Goal: Task Accomplishment & Management: Manage account settings

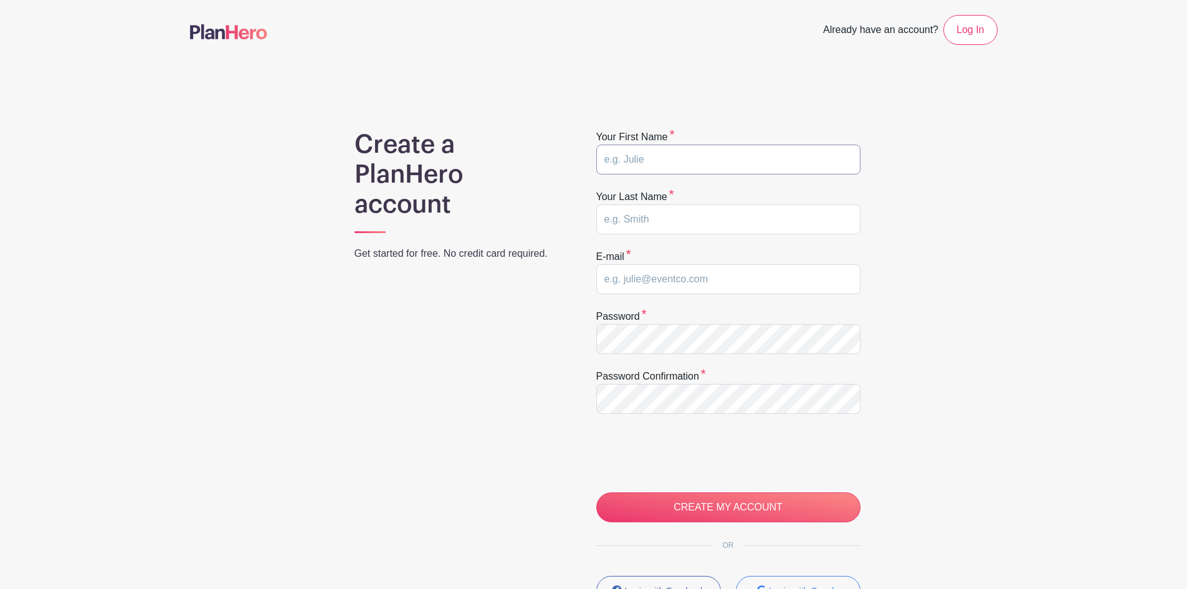
click at [641, 153] on input "text" at bounding box center [728, 160] width 264 height 30
type input "[PERSON_NAME]"
drag, startPoint x: 732, startPoint y: 281, endPoint x: 560, endPoint y: 264, distance: 172.8
click at [560, 264] on div "Create a PlanHero account Get started for free. No credit card required. Your f…" at bounding box center [593, 395] width 807 height 531
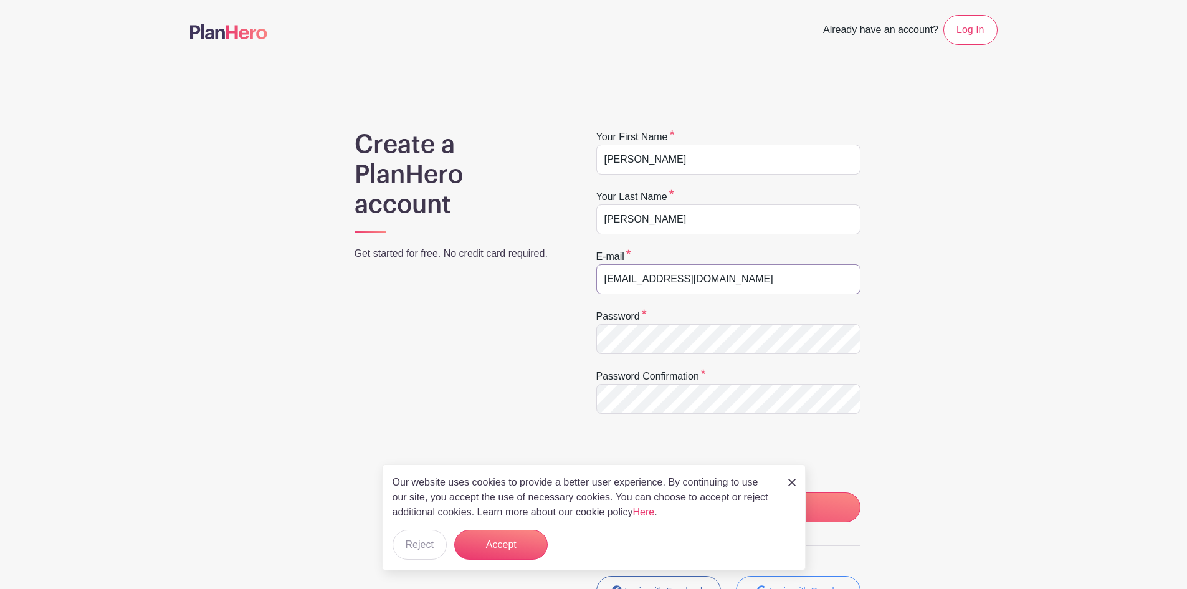
type input "[EMAIL_ADDRESS][DOMAIN_NAME]"
click at [1062, 394] on main "Already have an account? Log In Create a PlanHero account Get started for free.…" at bounding box center [593, 369] width 1187 height 738
click at [422, 544] on button "Reject" at bounding box center [419, 545] width 54 height 30
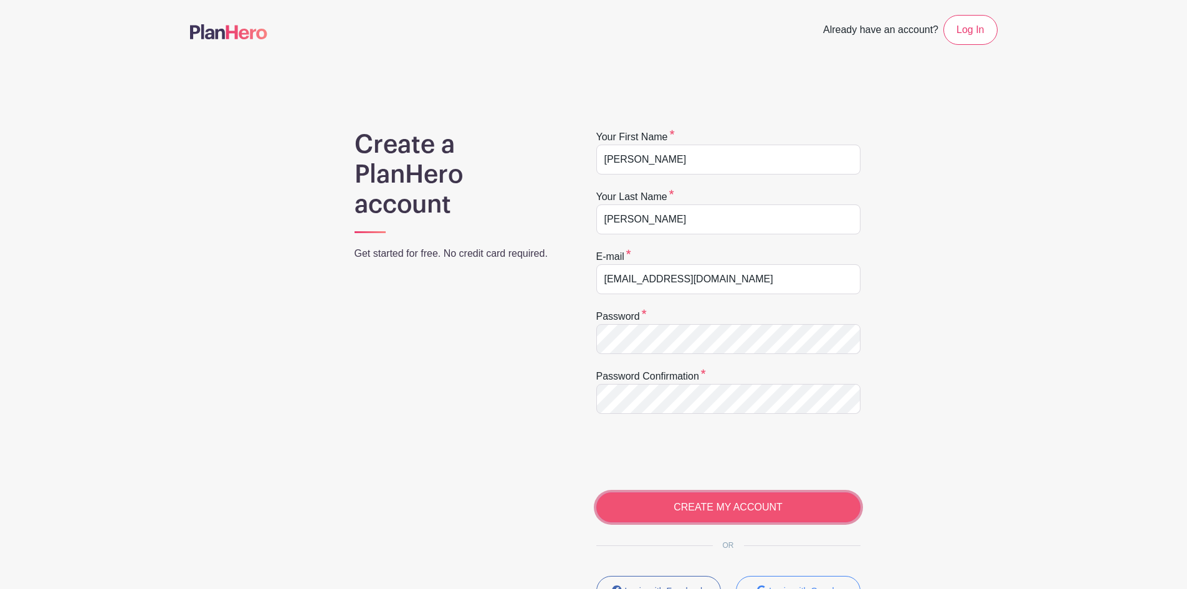
click at [726, 515] on input "CREATE MY ACCOUNT" at bounding box center [728, 507] width 264 height 30
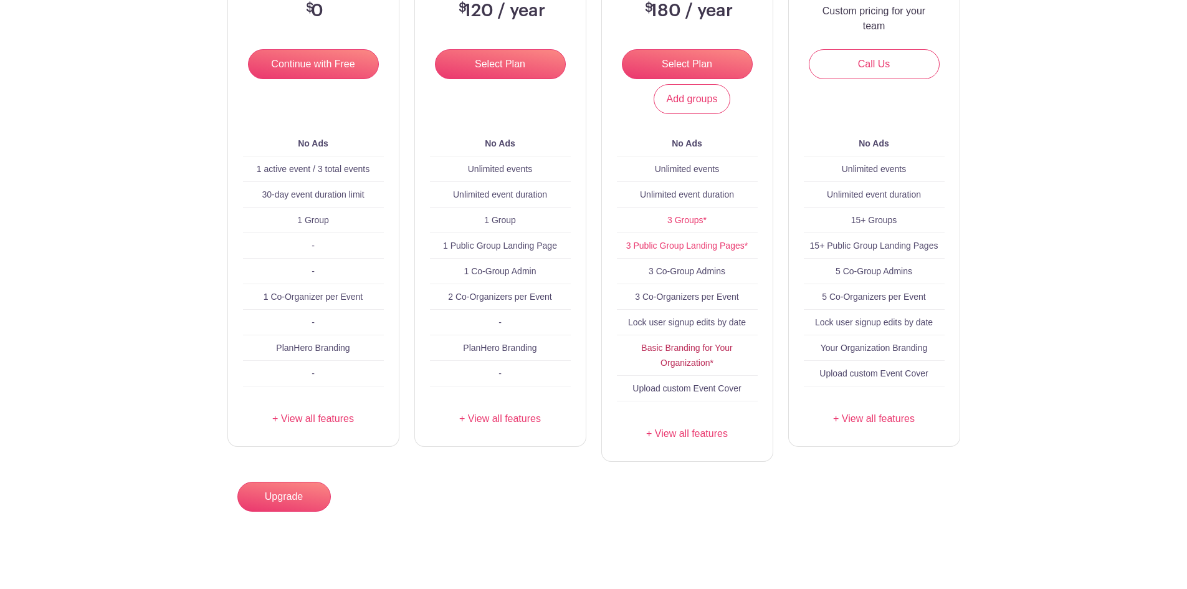
scroll to position [248, 0]
click at [696, 363] on link "Basic Branding for Your Organization*" at bounding box center [686, 354] width 91 height 25
click at [704, 366] on link "Basic Branding for Your Organization*" at bounding box center [686, 354] width 91 height 25
click at [677, 430] on link "+ View all features" at bounding box center [687, 432] width 141 height 15
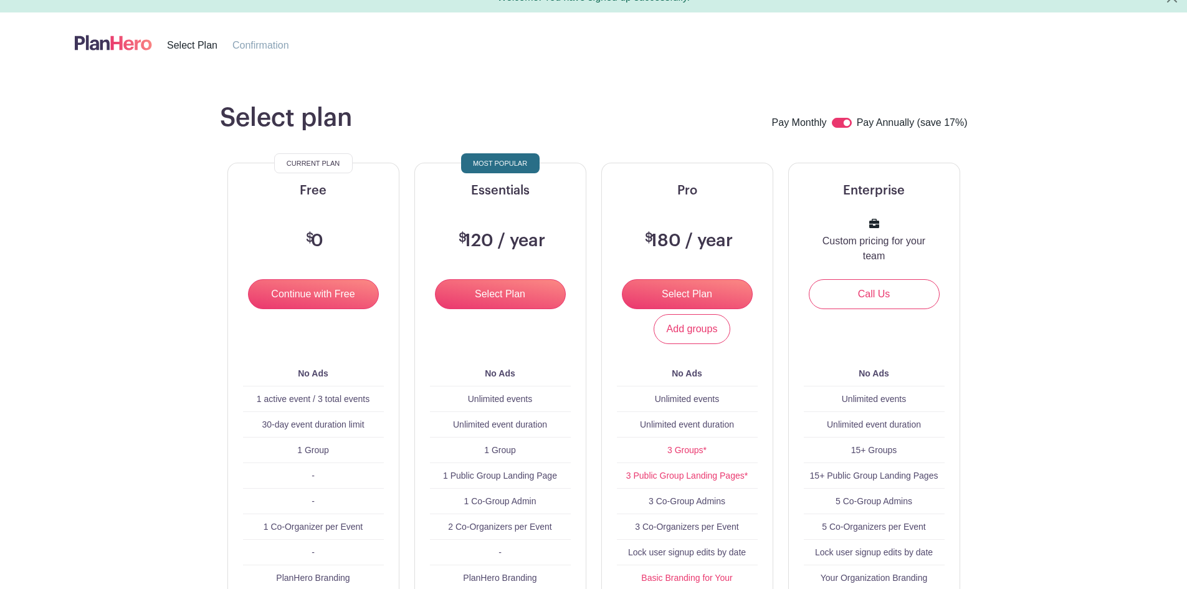
scroll to position [17, 0]
click at [700, 293] on input "Select Plan" at bounding box center [687, 295] width 131 height 30
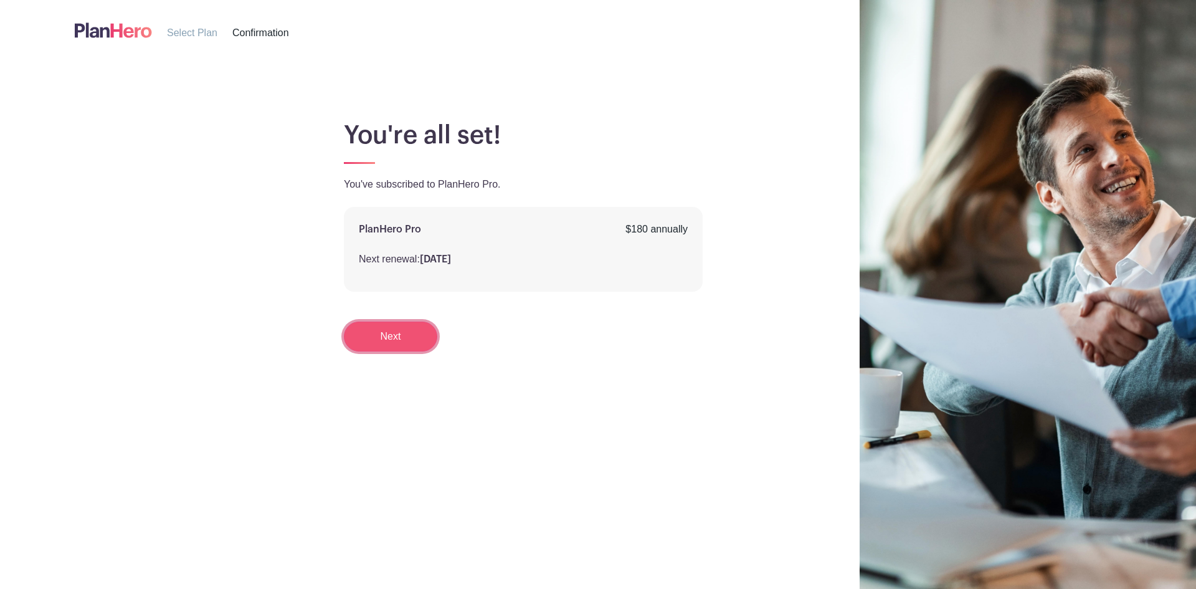
click at [402, 335] on link "Next" at bounding box center [390, 336] width 93 height 30
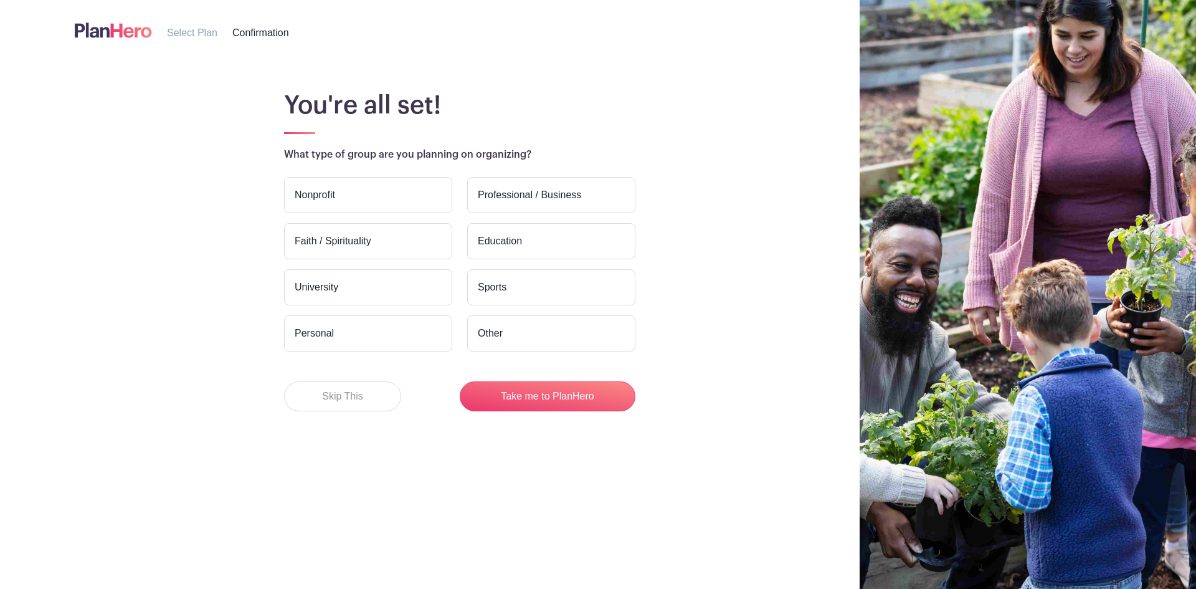
click at [346, 179] on label "Nonprofit" at bounding box center [368, 195] width 168 height 36
click at [0, 0] on input "Nonprofit" at bounding box center [0, 0] width 0 height 0
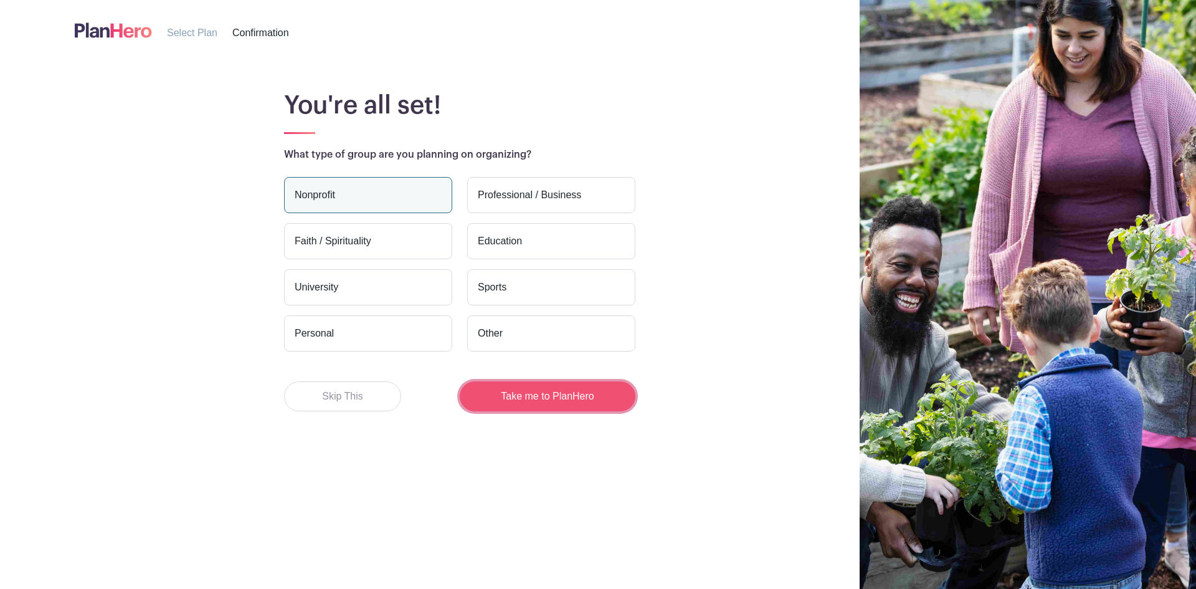
click at [533, 399] on button "Take me to PlanHero" at bounding box center [548, 396] width 176 height 30
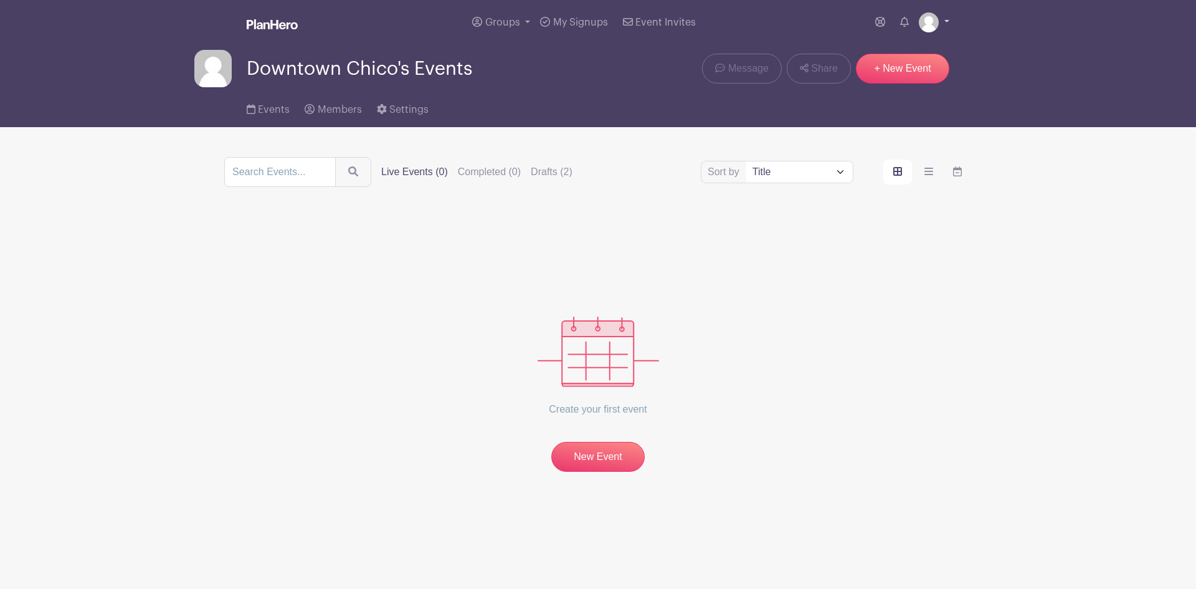
click at [945, 20] on link at bounding box center [934, 22] width 31 height 20
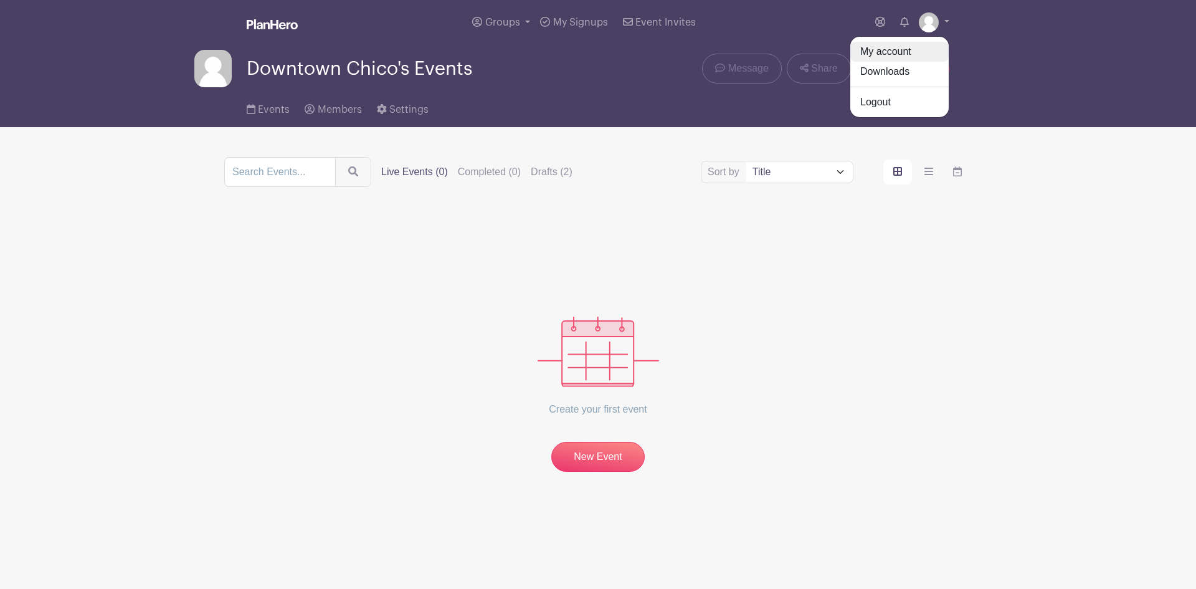
click at [908, 49] on link "My account" at bounding box center [899, 52] width 98 height 20
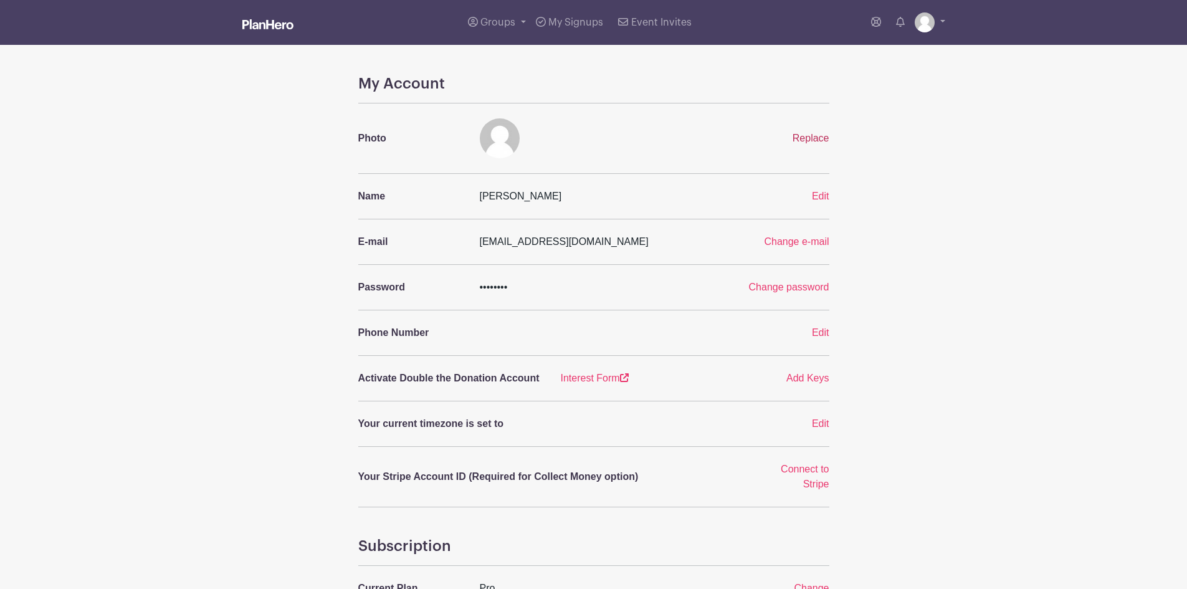
click at [798, 137] on span "Replace" at bounding box center [810, 138] width 37 height 11
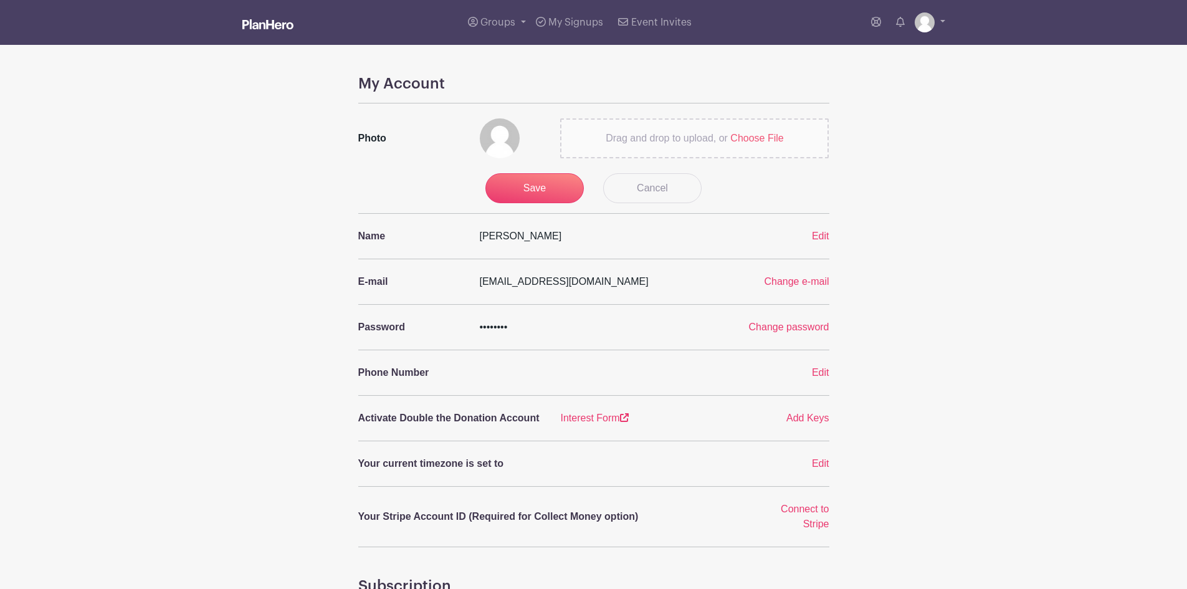
click at [763, 138] on span "Choose File" at bounding box center [756, 138] width 53 height 11
click at [0, 0] on input "Drag and drop to upload, or Choose File" at bounding box center [0, 0] width 0 height 0
click at [540, 188] on input "Save" at bounding box center [534, 188] width 98 height 30
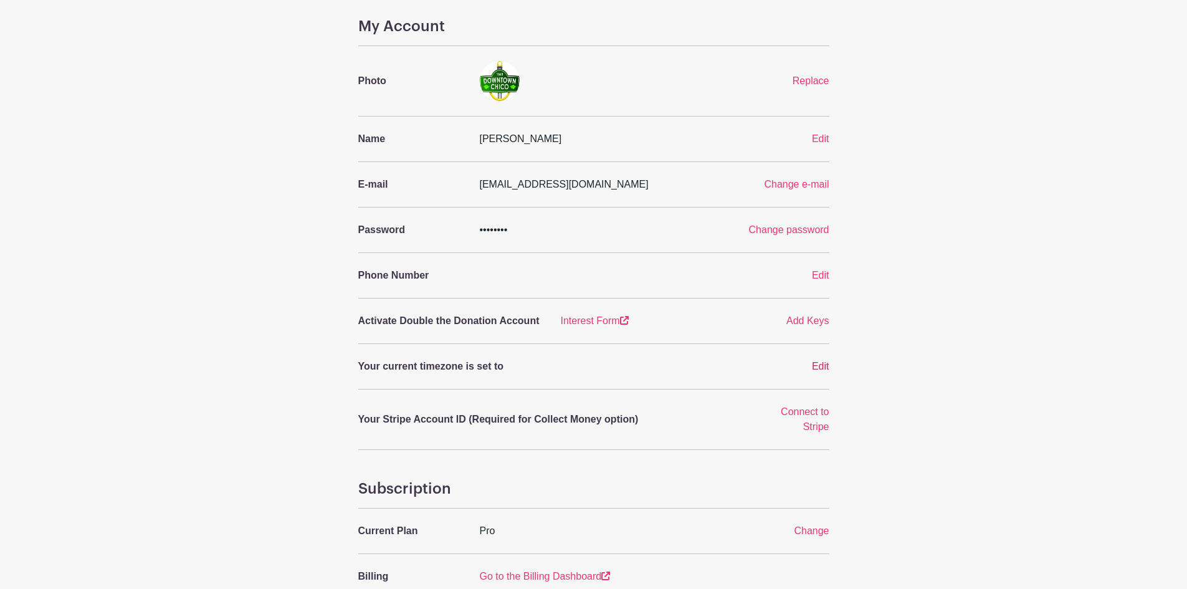
scroll to position [58, 0]
click at [820, 367] on span "Edit" at bounding box center [820, 365] width 17 height 11
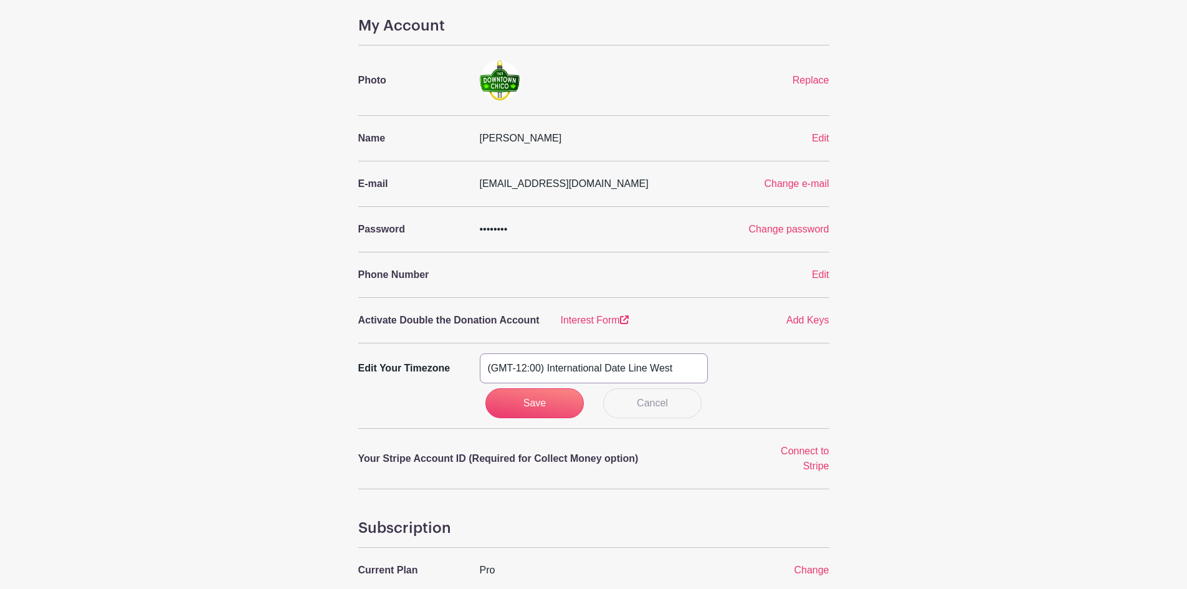
click at [687, 366] on select "(GMT-12:00) International Date Line West (GMT-11:00) [US_STATE] (GMT-11:00) [GE…" at bounding box center [594, 368] width 228 height 30
select select "Pacific Time ([GEOGRAPHIC_DATA] & [GEOGRAPHIC_DATA])"
click at [480, 353] on select "(GMT-12:00) International Date Line West (GMT-11:00) [US_STATE] (GMT-11:00) [GE…" at bounding box center [594, 368] width 228 height 30
click at [539, 407] on input "Save" at bounding box center [534, 403] width 98 height 30
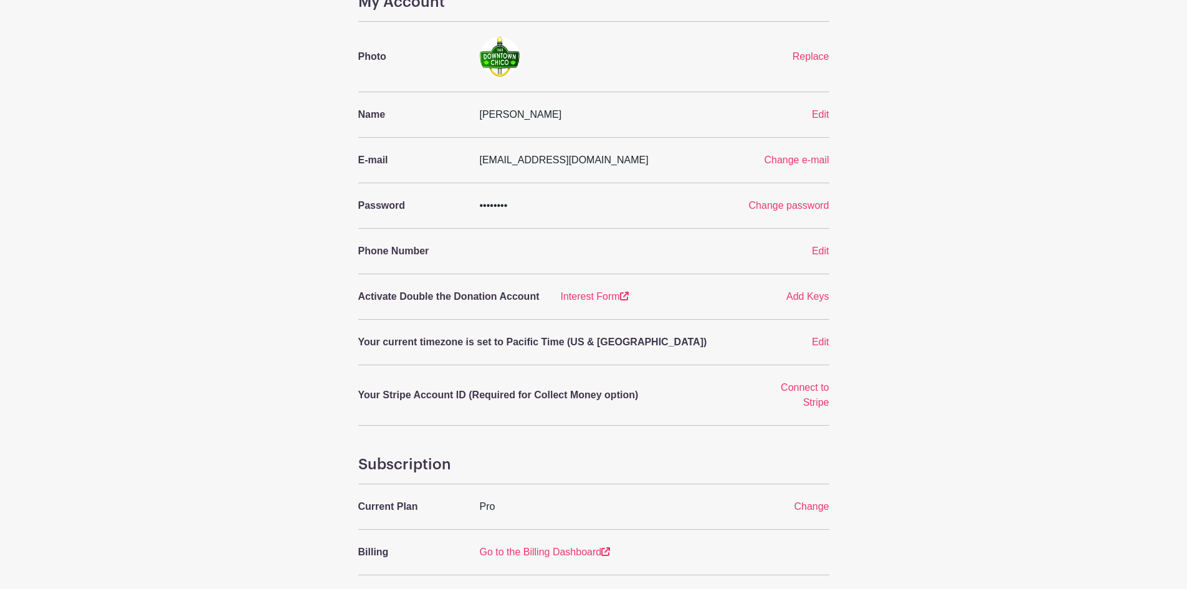
scroll to position [0, 0]
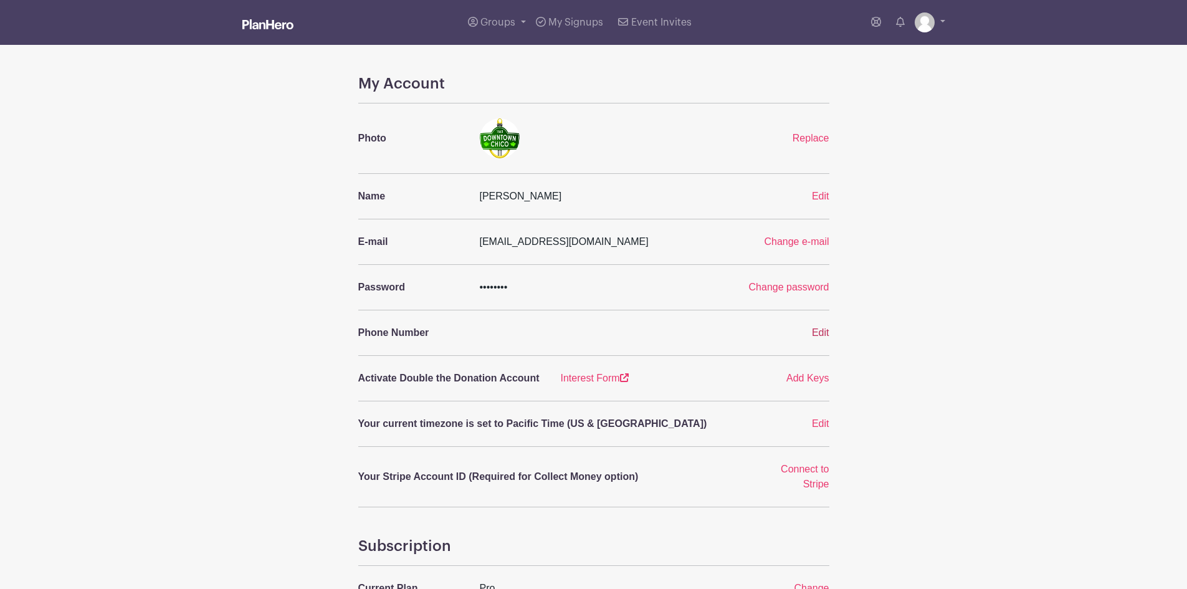
click at [817, 333] on span "Edit" at bounding box center [820, 332] width 17 height 11
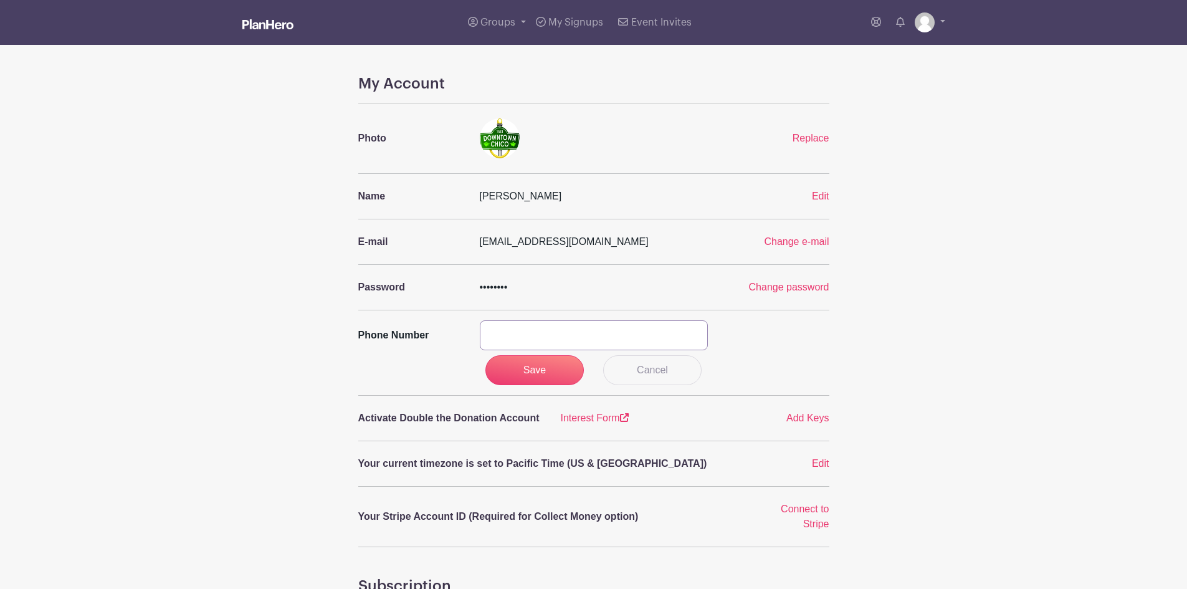
click at [599, 336] on input "text" at bounding box center [594, 335] width 228 height 30
click at [510, 334] on input "[PHONE_NUMBER]" at bounding box center [594, 335] width 228 height 30
type input "[PHONE_NUMBER]"
click at [528, 372] on input "Save" at bounding box center [534, 370] width 98 height 30
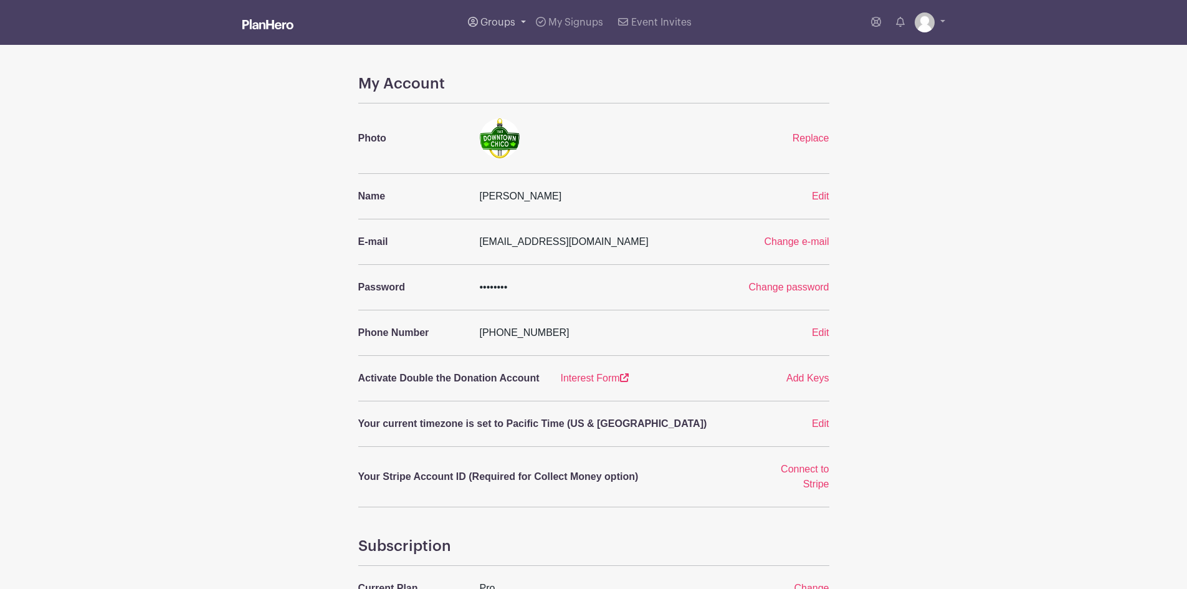
click at [491, 15] on link "Groups" at bounding box center [497, 22] width 68 height 45
click at [529, 96] on span "Downtown Chico's Events" at bounding box center [549, 91] width 113 height 14
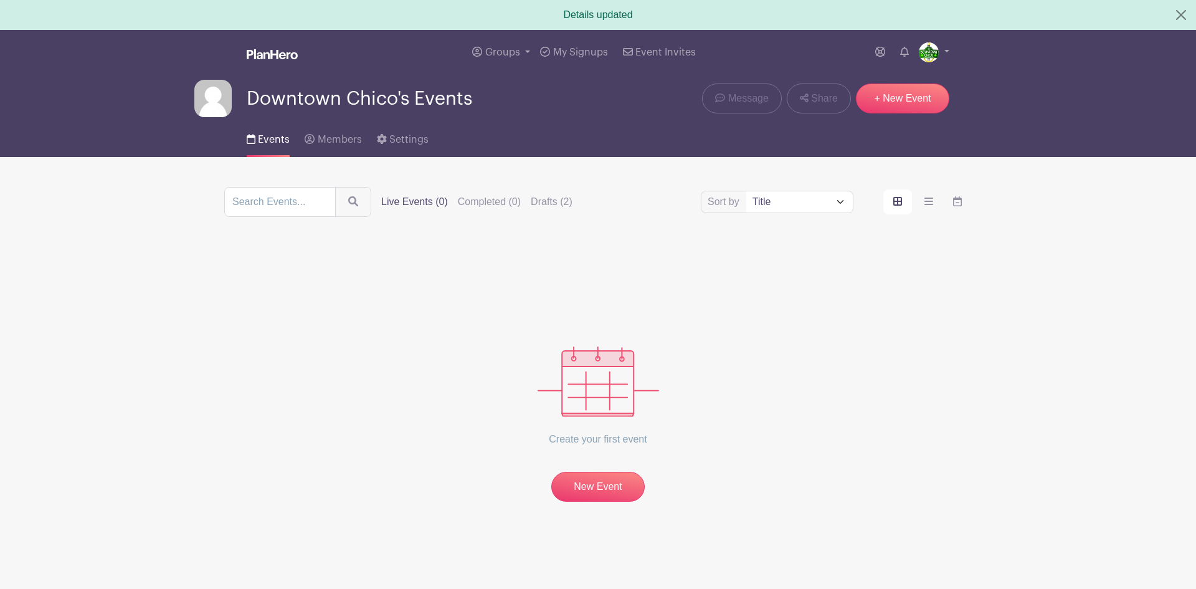
click at [457, 96] on span "Downtown Chico's Events" at bounding box center [360, 98] width 226 height 21
click at [524, 50] on link "Groups" at bounding box center [501, 52] width 68 height 45
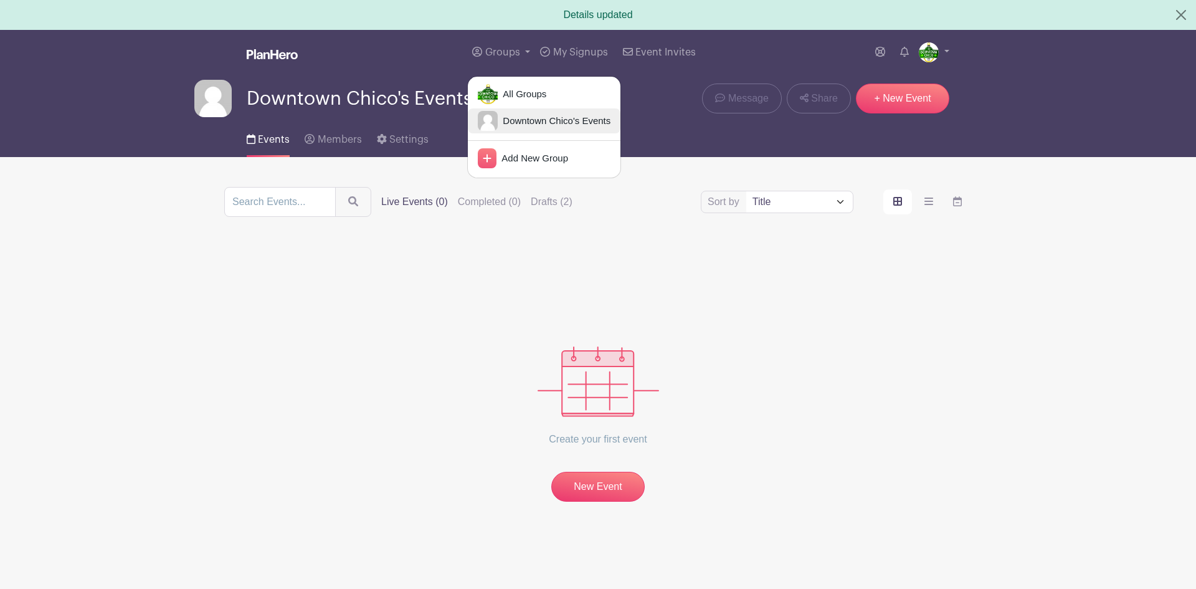
click at [525, 121] on span "Downtown Chico's Events" at bounding box center [554, 121] width 113 height 14
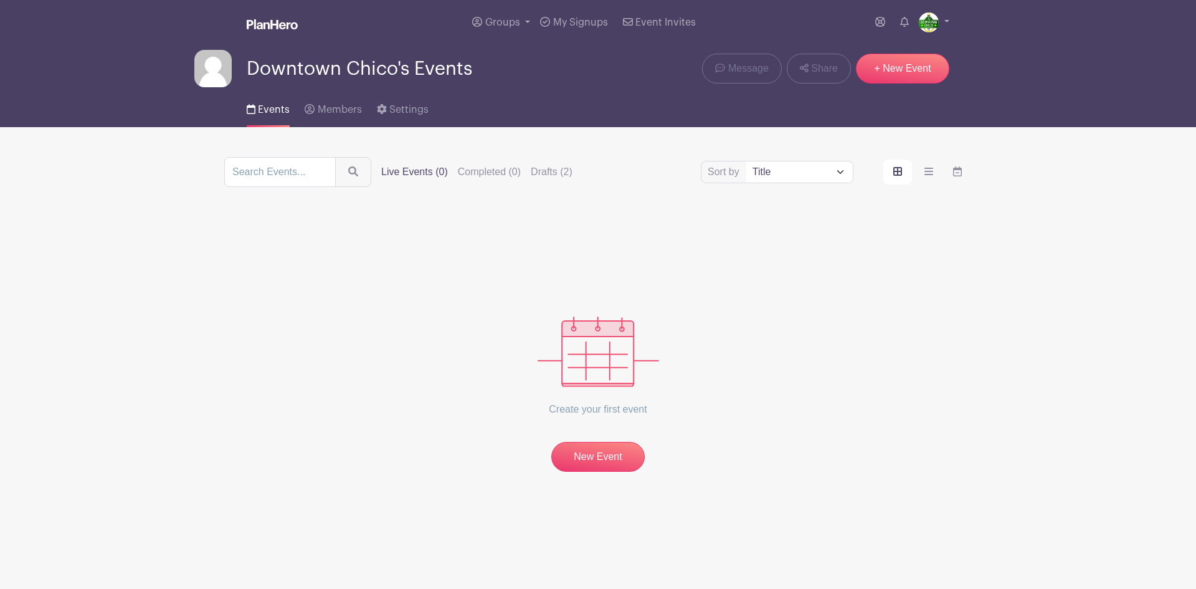
click at [454, 67] on span "Downtown Chico's Events" at bounding box center [360, 69] width 226 height 21
click at [589, 450] on link "New Event" at bounding box center [597, 458] width 93 height 32
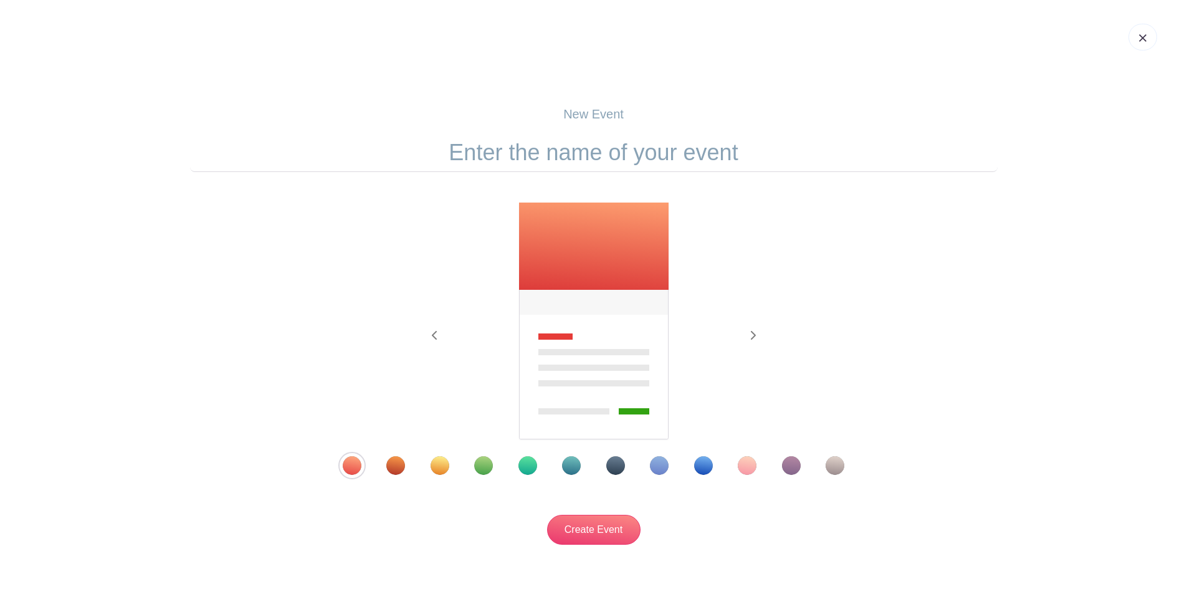
click at [792, 469] on div "Template 11" at bounding box center [791, 465] width 19 height 19
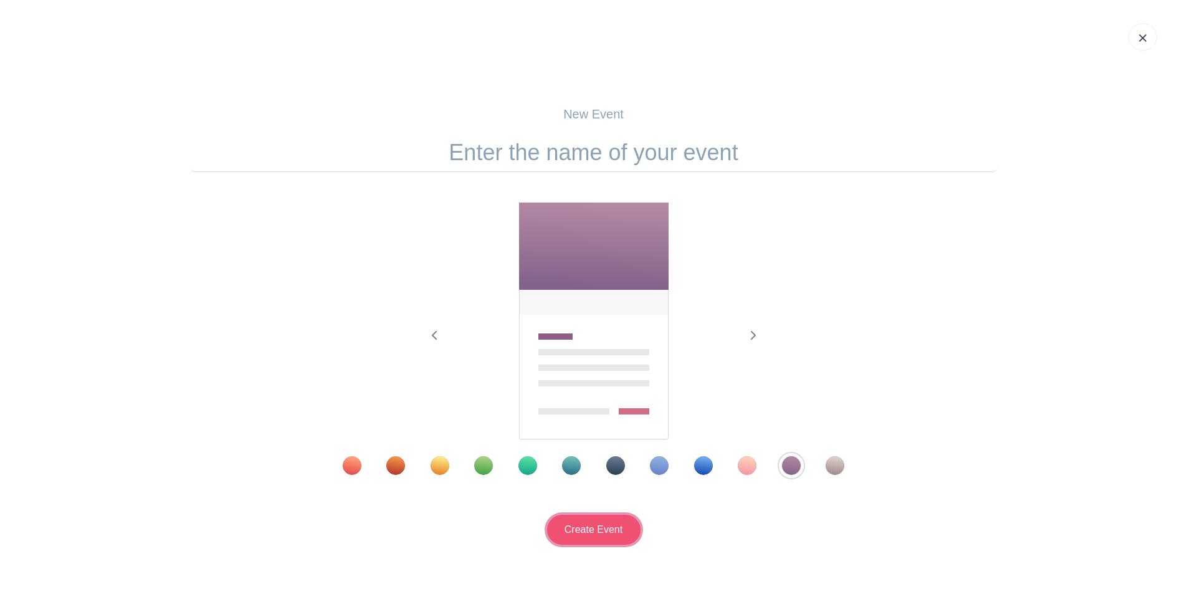
click at [620, 527] on input "Create Event" at bounding box center [593, 530] width 93 height 30
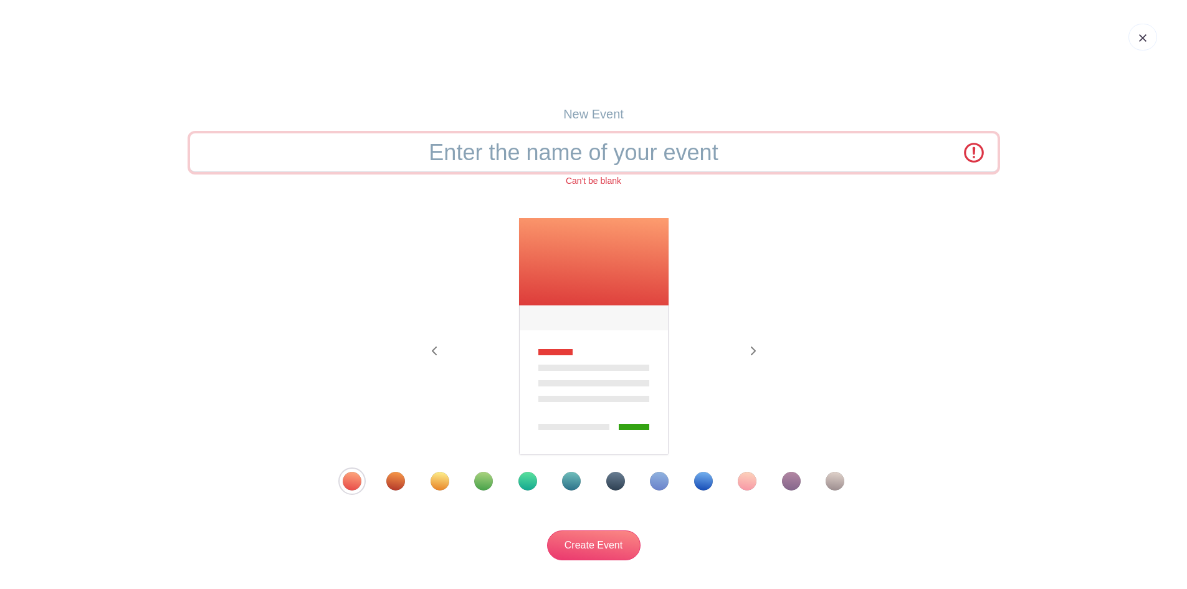
click at [581, 156] on input "text" at bounding box center [593, 152] width 807 height 39
type input "Art & Wine Walk"
click at [789, 483] on div "Template 11" at bounding box center [791, 481] width 19 height 19
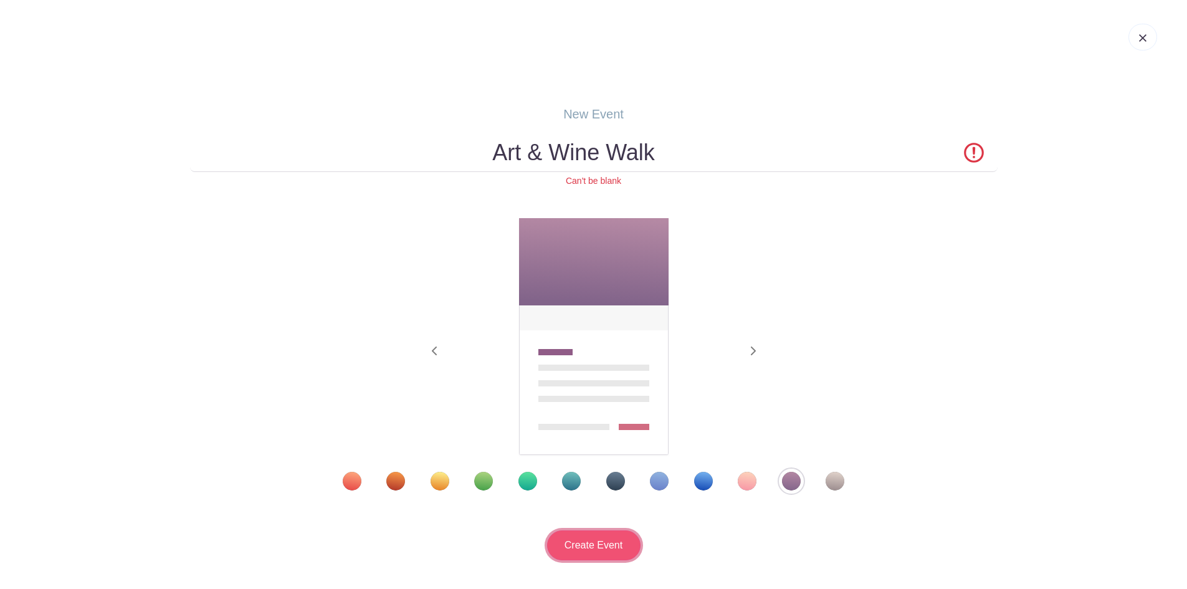
click at [618, 549] on input "Create Event" at bounding box center [593, 545] width 93 height 30
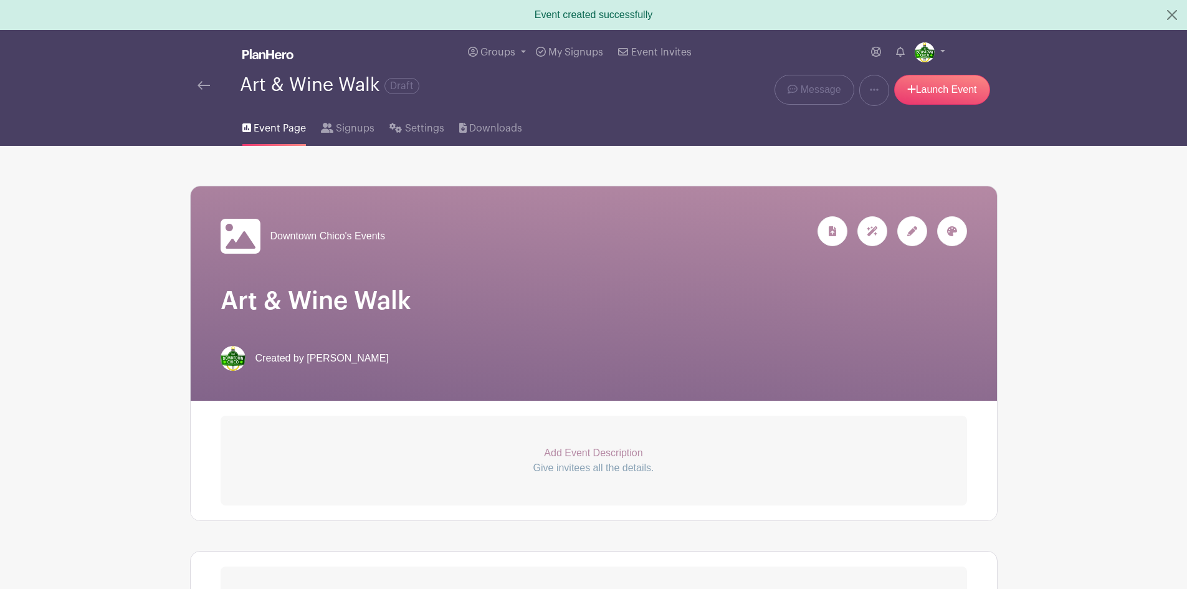
click at [246, 233] on icon at bounding box center [240, 236] width 40 height 35
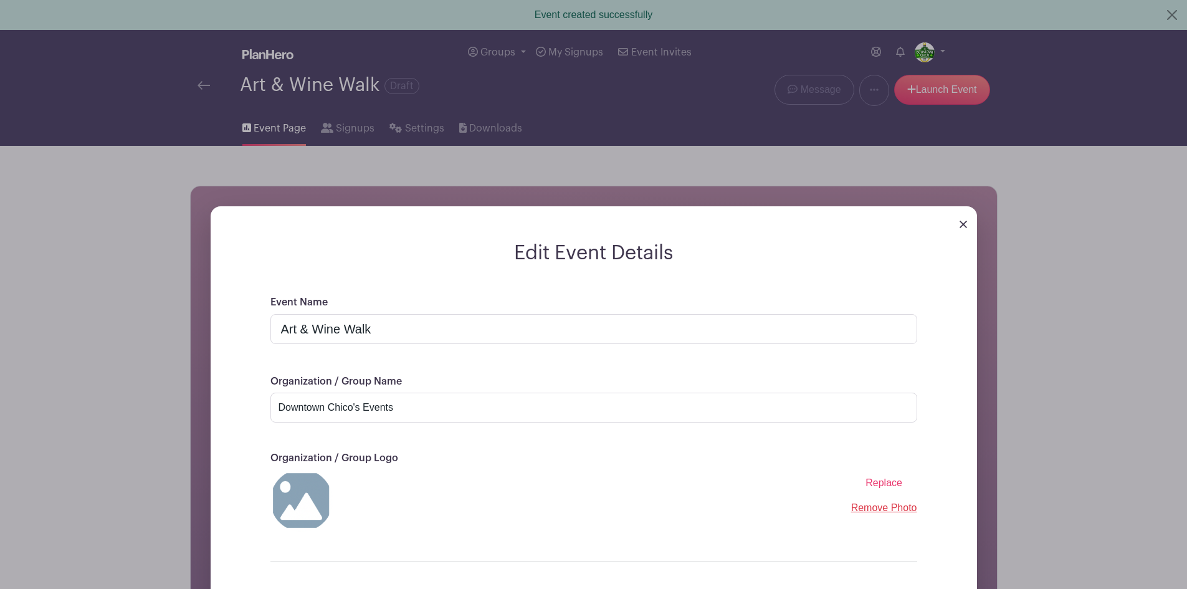
click at [890, 482] on span "Replace" at bounding box center [883, 482] width 37 height 11
click at [0, 0] on input "Replace" at bounding box center [0, 0] width 0 height 0
drag, startPoint x: 412, startPoint y: 407, endPoint x: 248, endPoint y: 401, distance: 163.9
click at [248, 401] on div "Event Name Art & Wine Walk Organization / Group Name Downtown Chico's Events Or…" at bounding box center [593, 473] width 706 height 357
type input "Downtown Chico Business Association Signature Events"
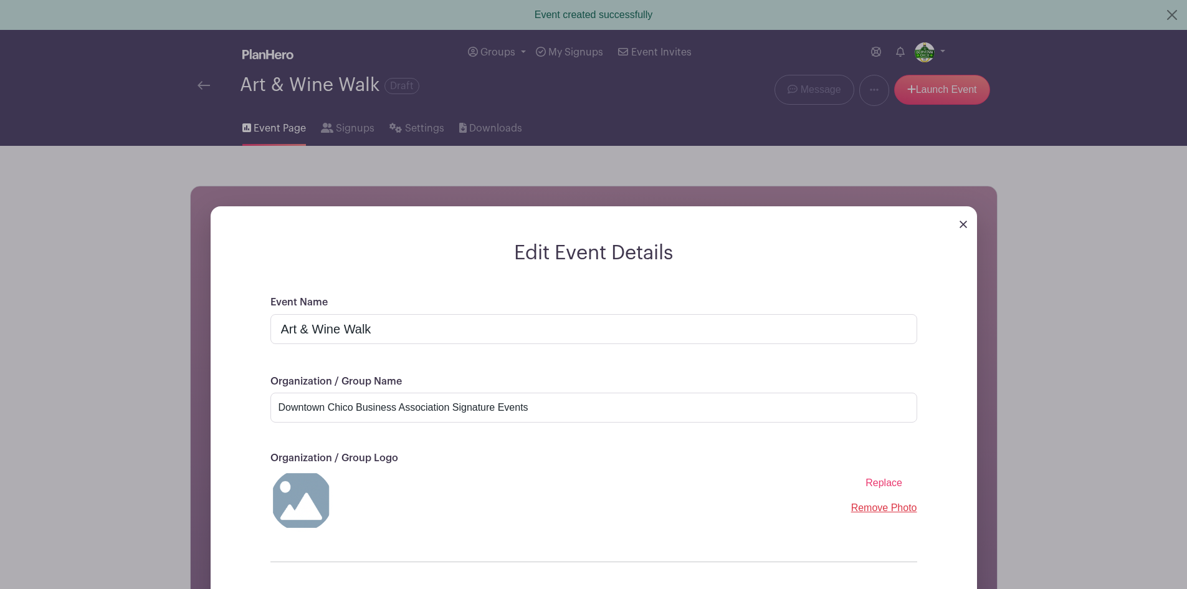
click at [874, 483] on span "Replace" at bounding box center [883, 482] width 37 height 11
click at [0, 0] on input "Replace" at bounding box center [0, 0] width 0 height 0
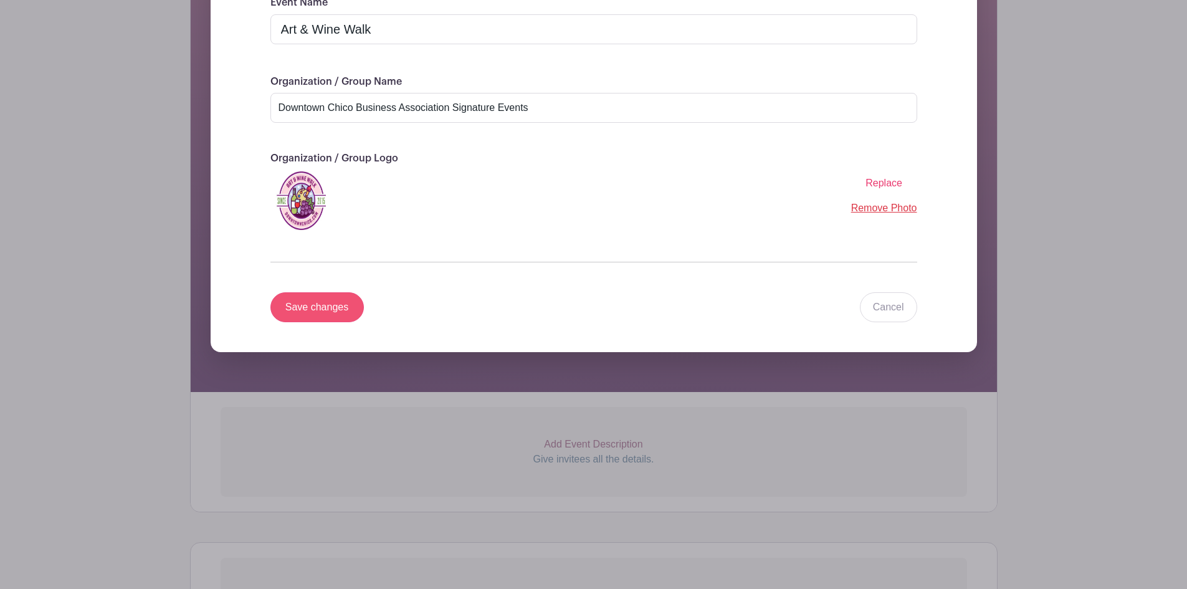
scroll to position [300, 0]
click at [328, 311] on input "Save changes" at bounding box center [316, 307] width 93 height 30
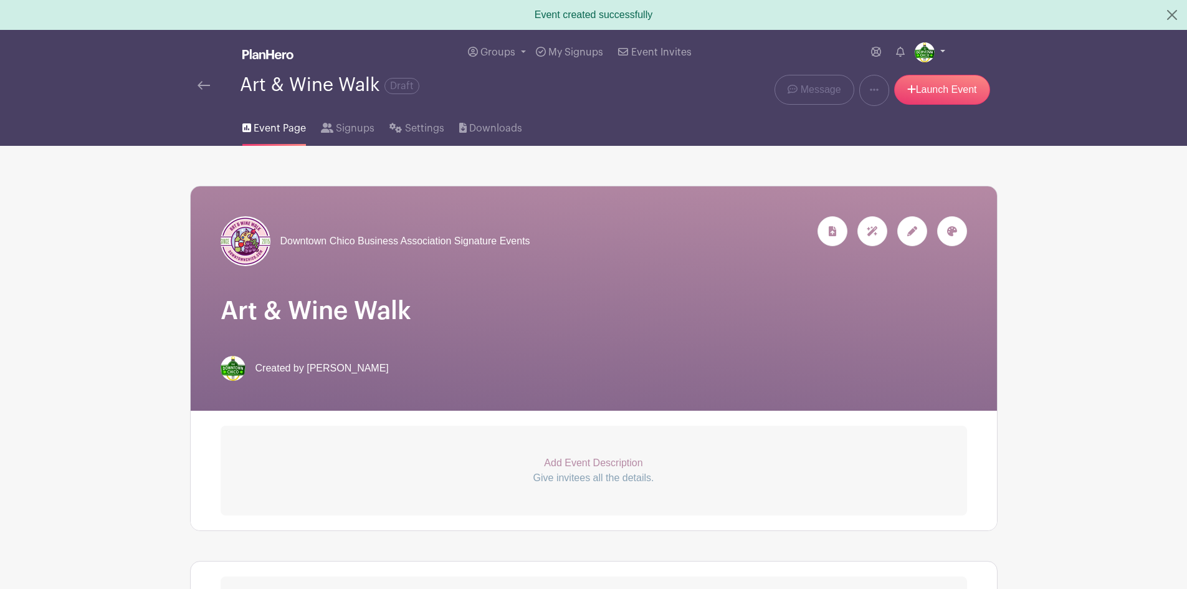
click at [939, 50] on link at bounding box center [930, 52] width 31 height 20
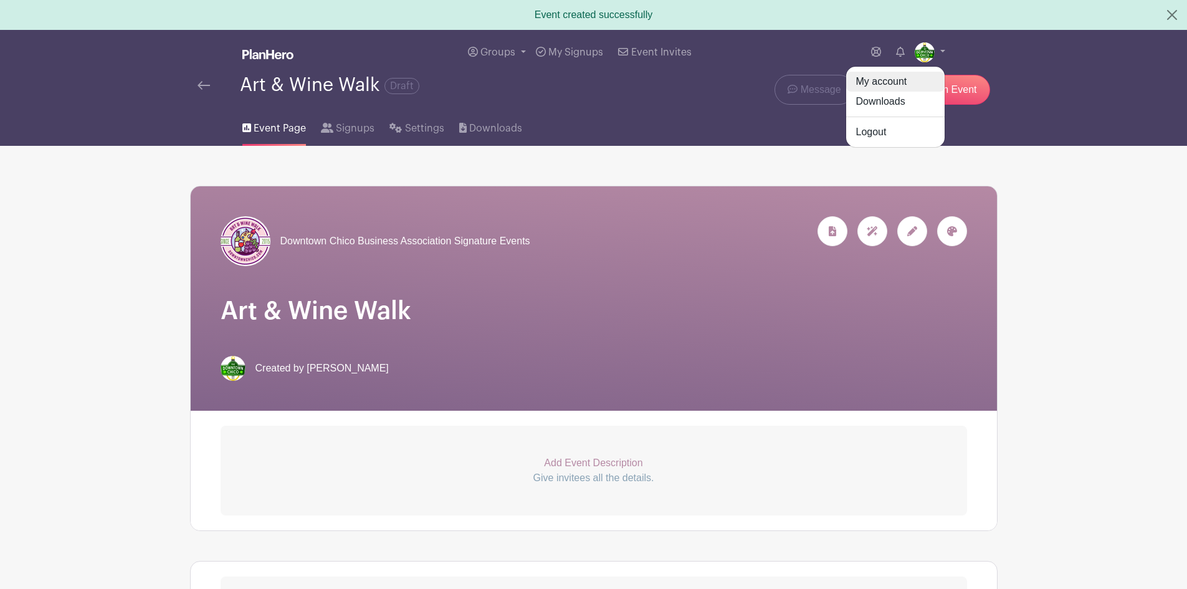
click at [901, 74] on link "My account" at bounding box center [895, 82] width 98 height 20
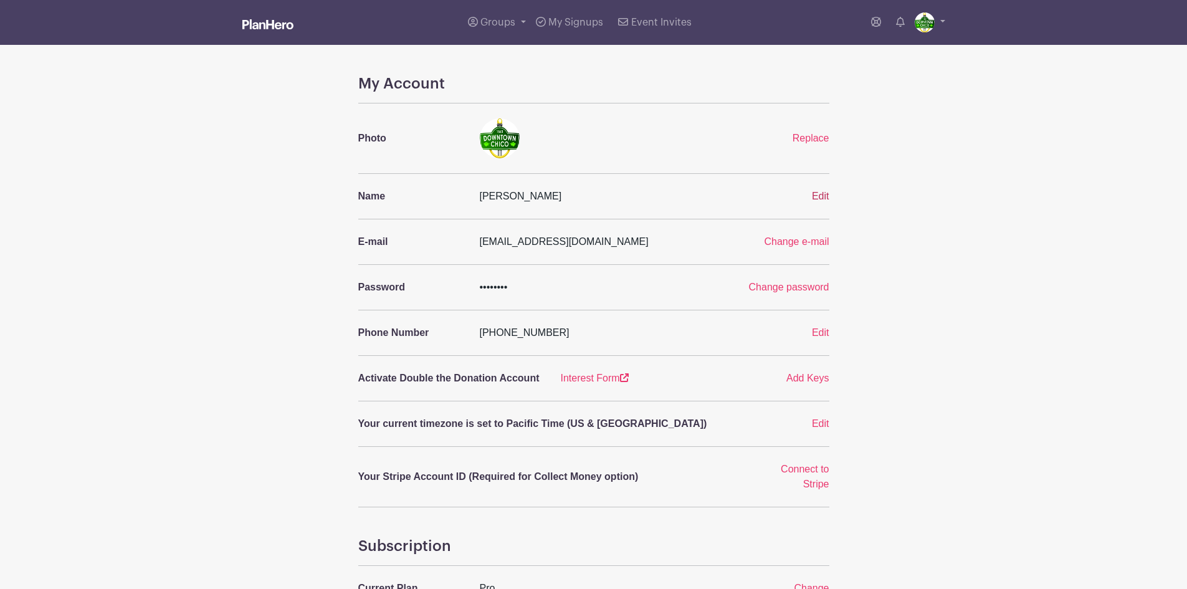
click at [825, 196] on span "Edit" at bounding box center [820, 196] width 17 height 11
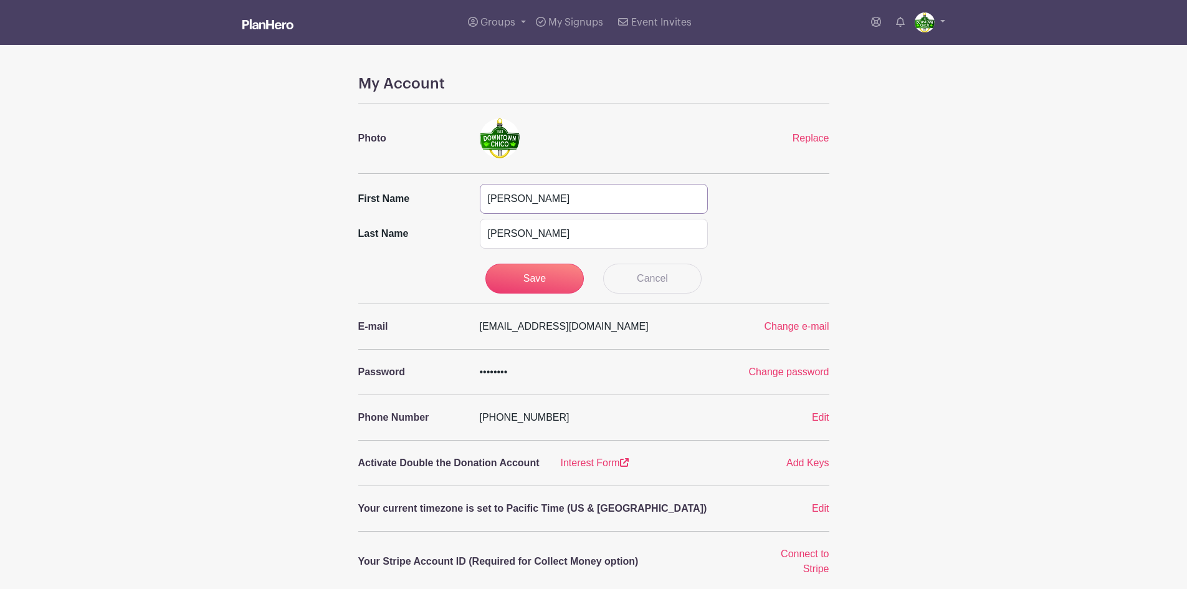
drag, startPoint x: 581, startPoint y: 198, endPoint x: 477, endPoint y: 201, distance: 103.5
click at [477, 201] on div "[PERSON_NAME]" at bounding box center [593, 199] width 243 height 30
type input "DCBA"
drag, startPoint x: 538, startPoint y: 244, endPoint x: 487, endPoint y: 234, distance: 52.0
click at [487, 234] on input "[PERSON_NAME]" at bounding box center [594, 234] width 228 height 30
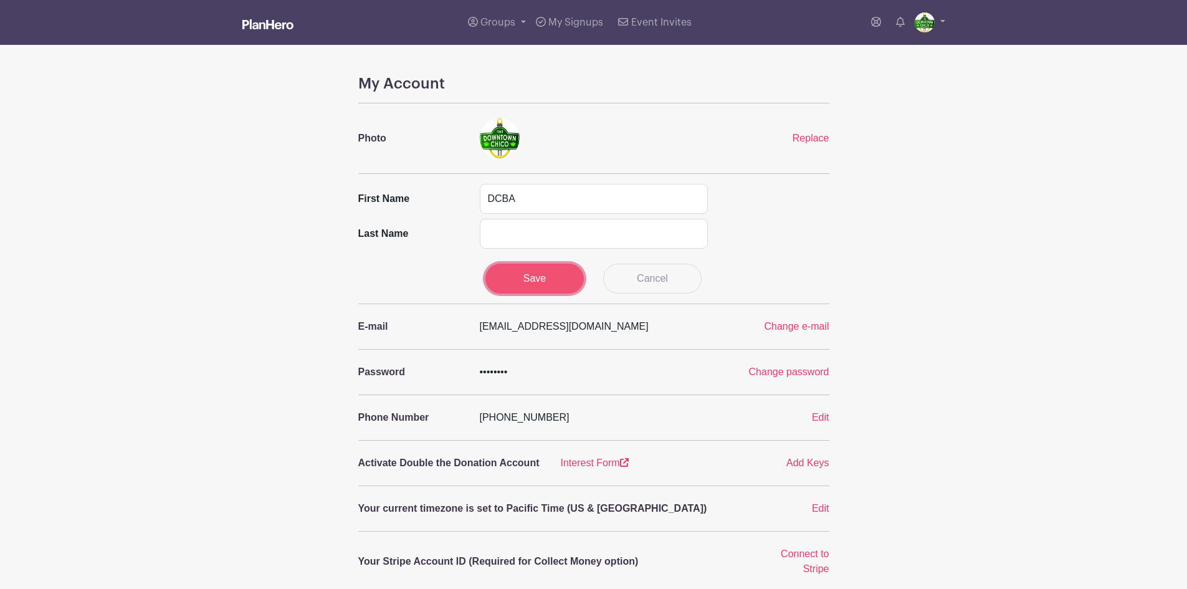
click at [533, 269] on input "Save" at bounding box center [534, 279] width 98 height 30
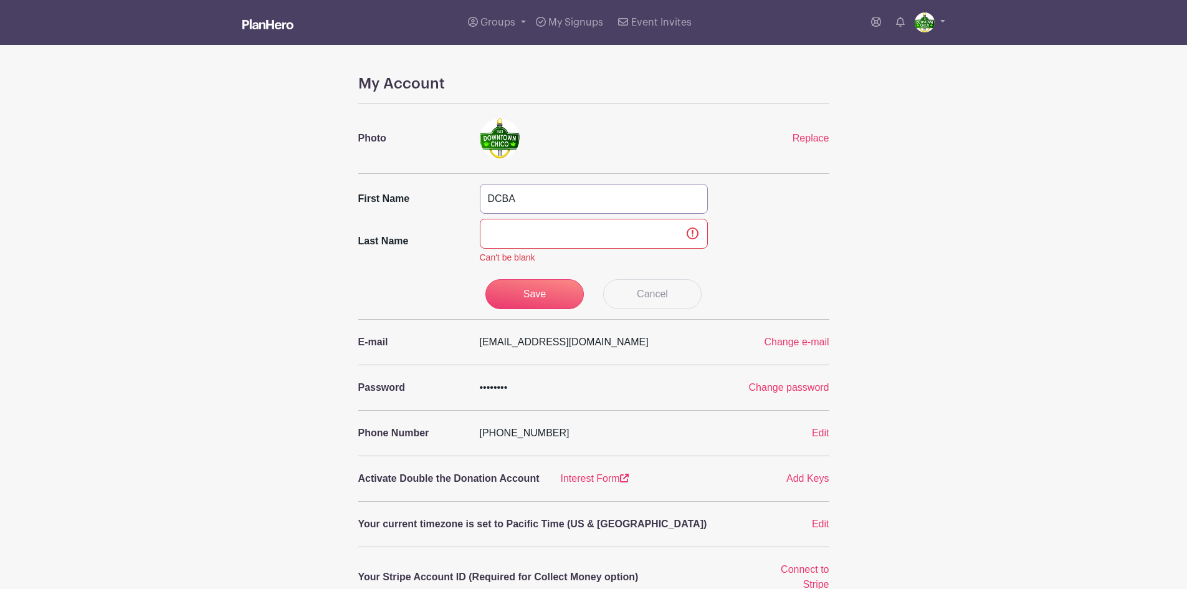
drag, startPoint x: 520, startPoint y: 199, endPoint x: 460, endPoint y: 195, distance: 59.3
click at [460, 195] on div "First name [GEOGRAPHIC_DATA]" at bounding box center [594, 199] width 486 height 30
click at [506, 232] on input "text" at bounding box center [594, 234] width 228 height 30
paste input "DCBA"
type input "DCBA"
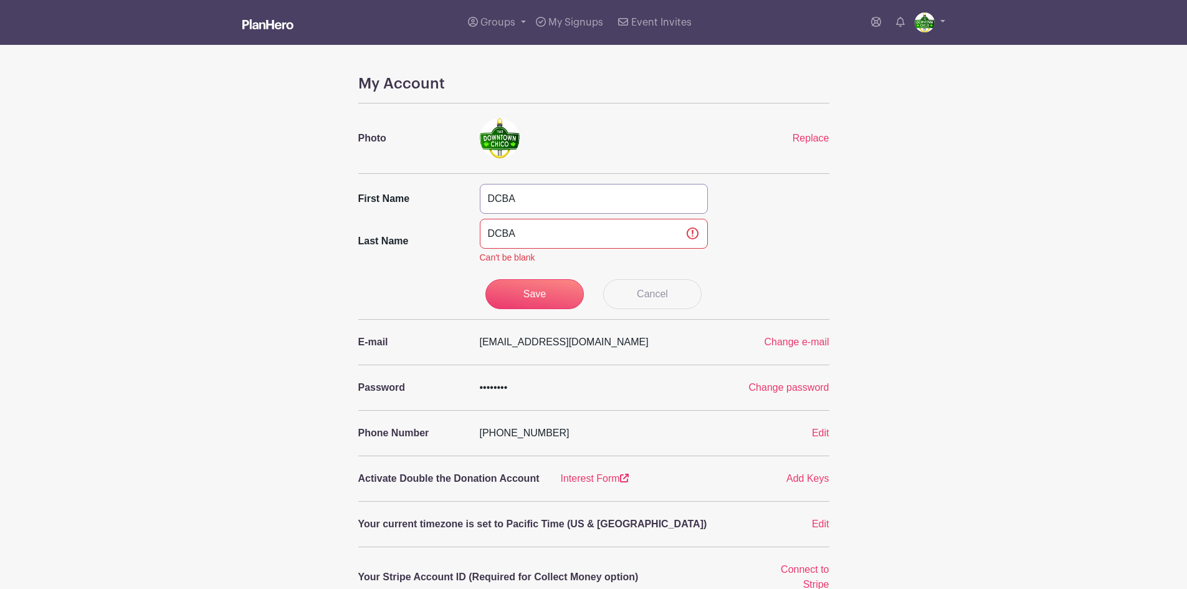
drag, startPoint x: 518, startPoint y: 199, endPoint x: 462, endPoint y: 193, distance: 57.0
click at [462, 193] on div "First name [GEOGRAPHIC_DATA]" at bounding box center [594, 199] width 486 height 30
click at [515, 291] on input "Save" at bounding box center [534, 294] width 98 height 30
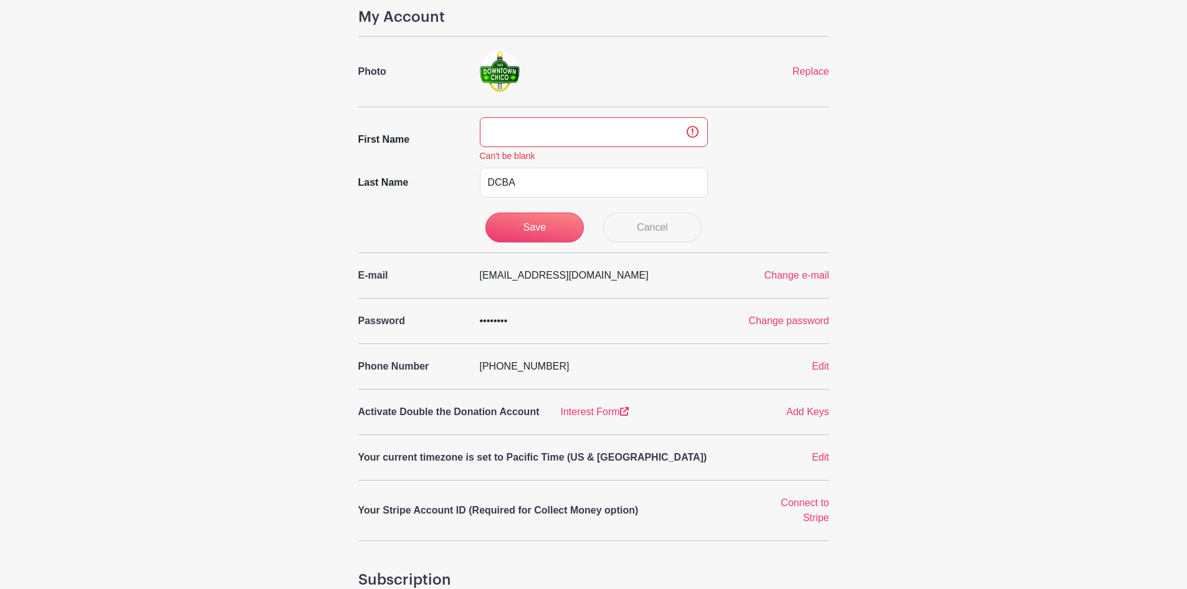
scroll to position [66, 0]
drag, startPoint x: 534, startPoint y: 184, endPoint x: 478, endPoint y: 179, distance: 56.3
click at [478, 179] on div "DCBA" at bounding box center [593, 183] width 243 height 30
click at [513, 136] on input "text" at bounding box center [594, 133] width 228 height 30
click at [505, 134] on input "Dowtown Chico" at bounding box center [594, 133] width 228 height 30
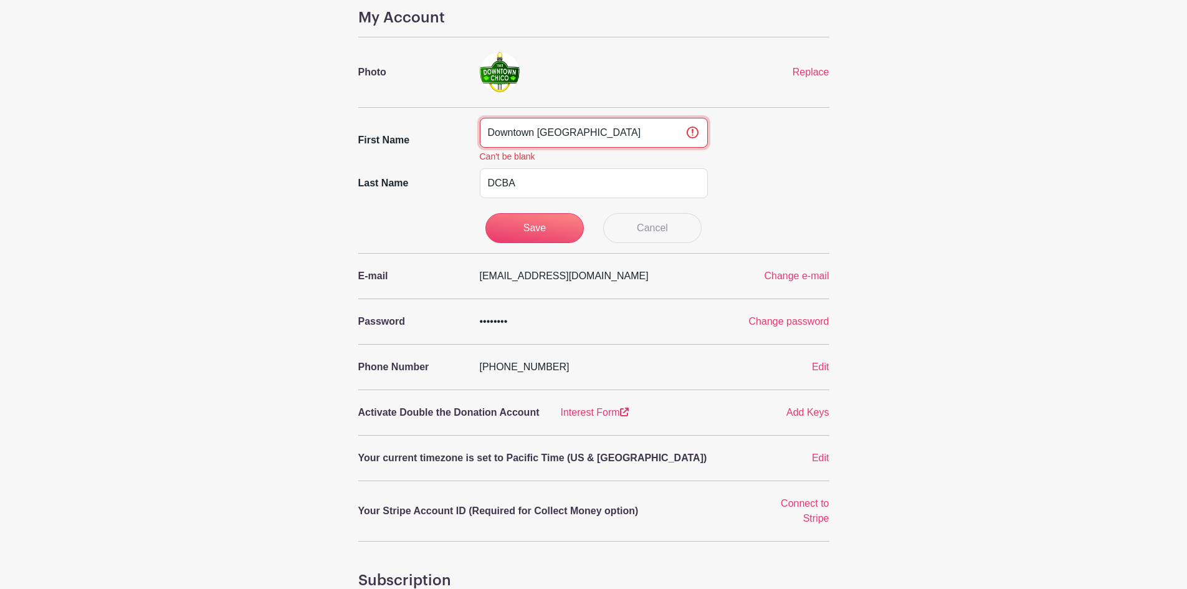
type input "Downtown [GEOGRAPHIC_DATA]"
drag, startPoint x: 523, startPoint y: 180, endPoint x: 470, endPoint y: 183, distance: 53.0
click at [470, 183] on div "Last name [GEOGRAPHIC_DATA]" at bounding box center [594, 183] width 486 height 30
type input "Business Assocation"
click at [517, 224] on input "Save" at bounding box center [534, 228] width 98 height 30
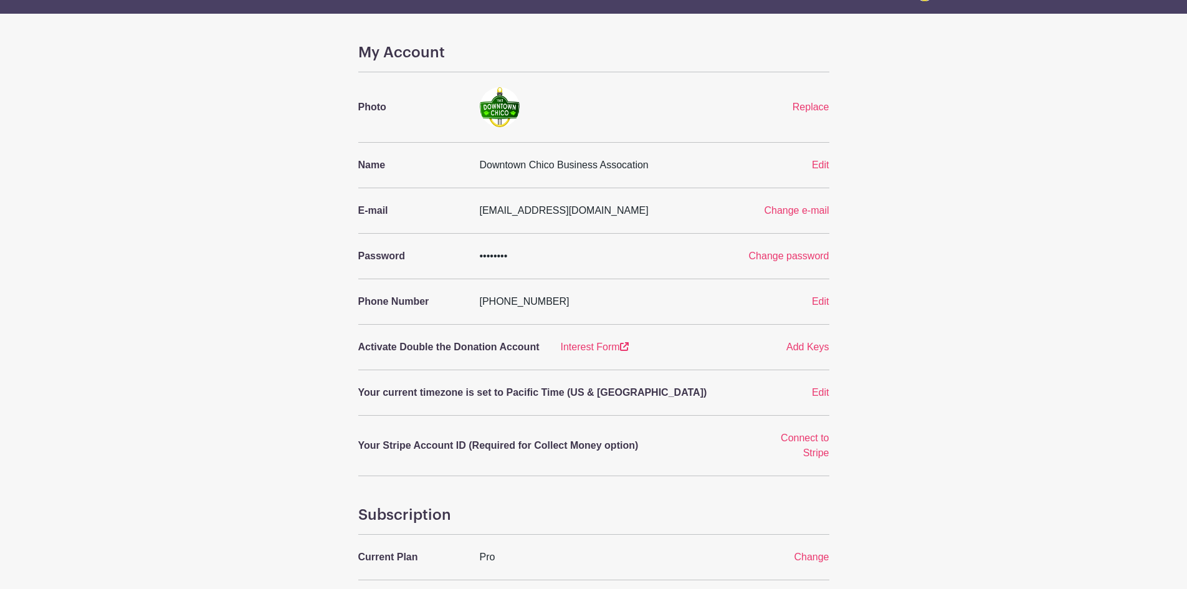
scroll to position [0, 0]
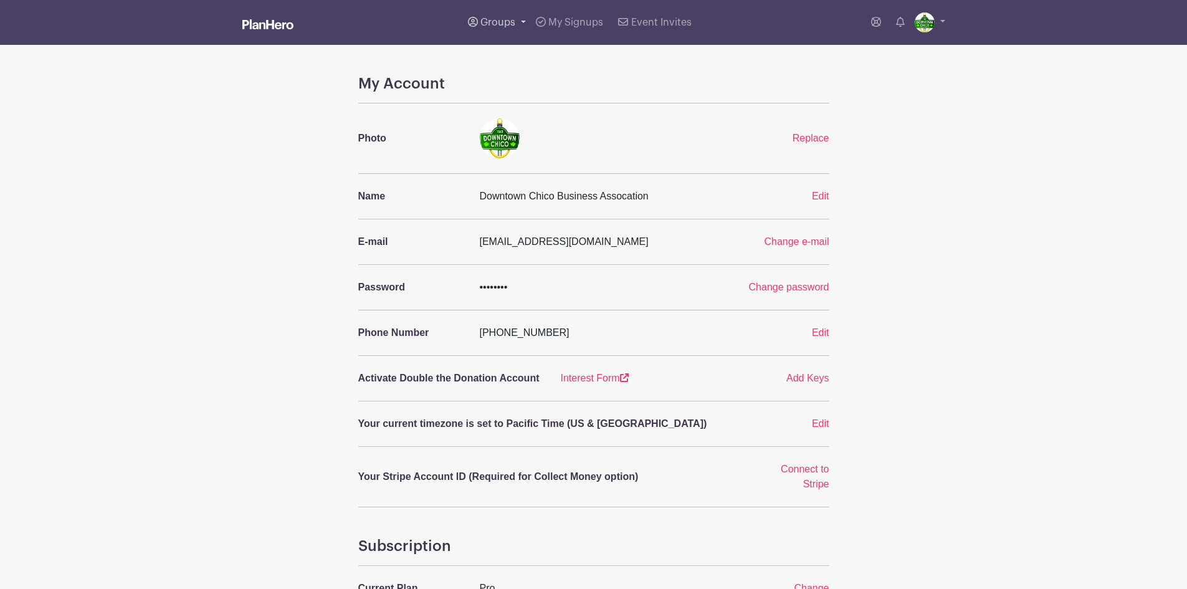
click at [500, 22] on span "Groups" at bounding box center [497, 22] width 35 height 10
click at [511, 63] on span "All Groups" at bounding box center [517, 64] width 49 height 14
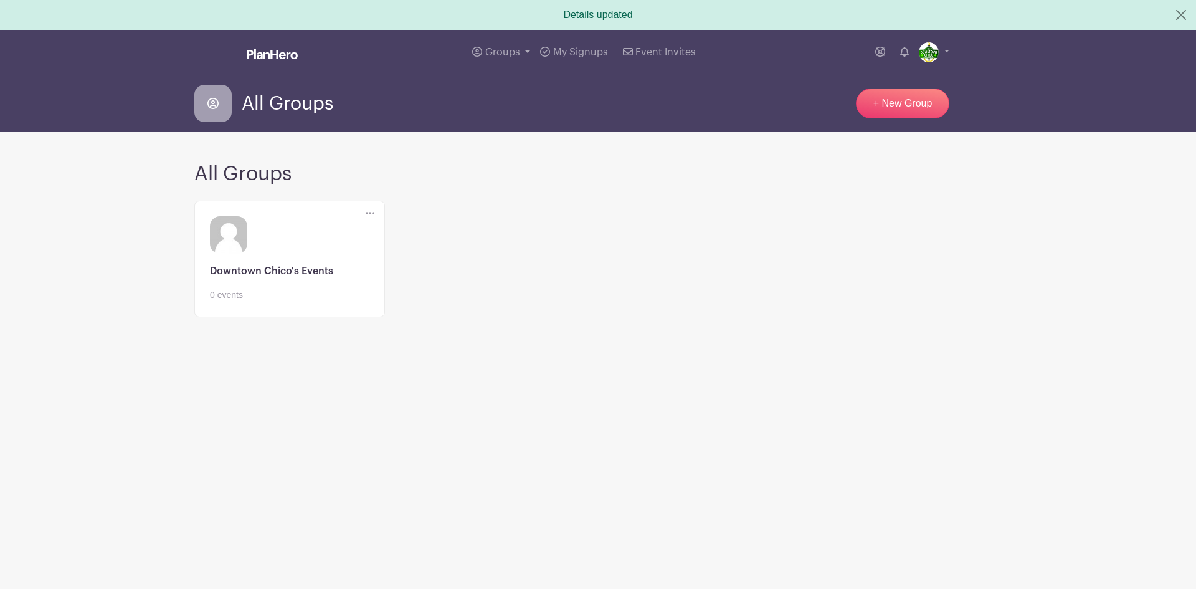
click at [317, 302] on link at bounding box center [289, 302] width 159 height 0
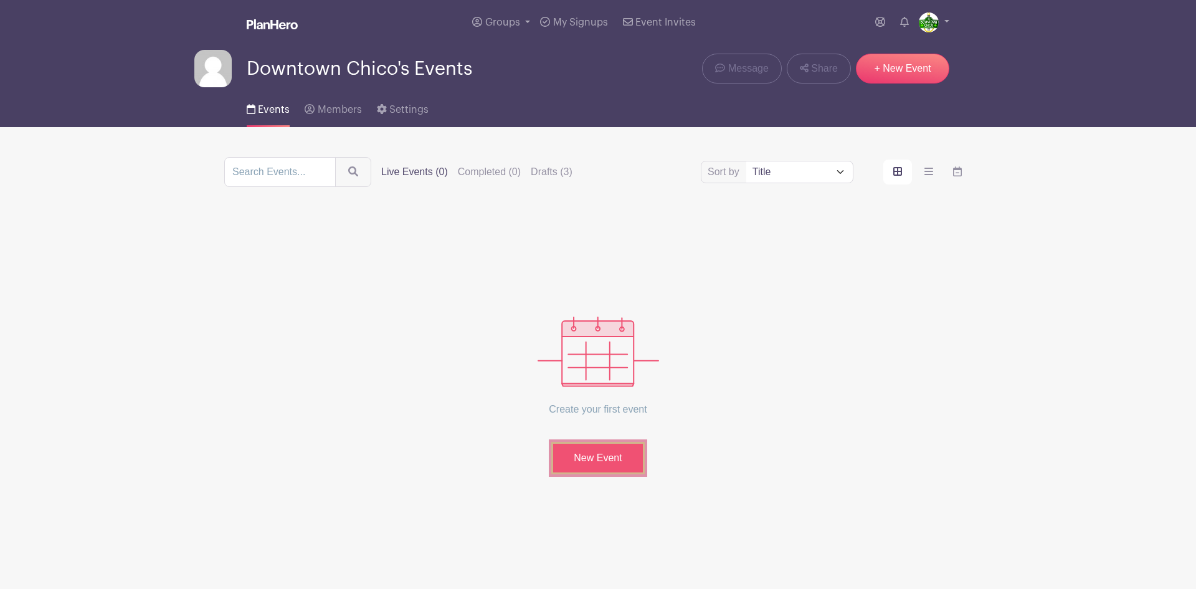
click at [626, 459] on link "New Event" at bounding box center [597, 458] width 93 height 32
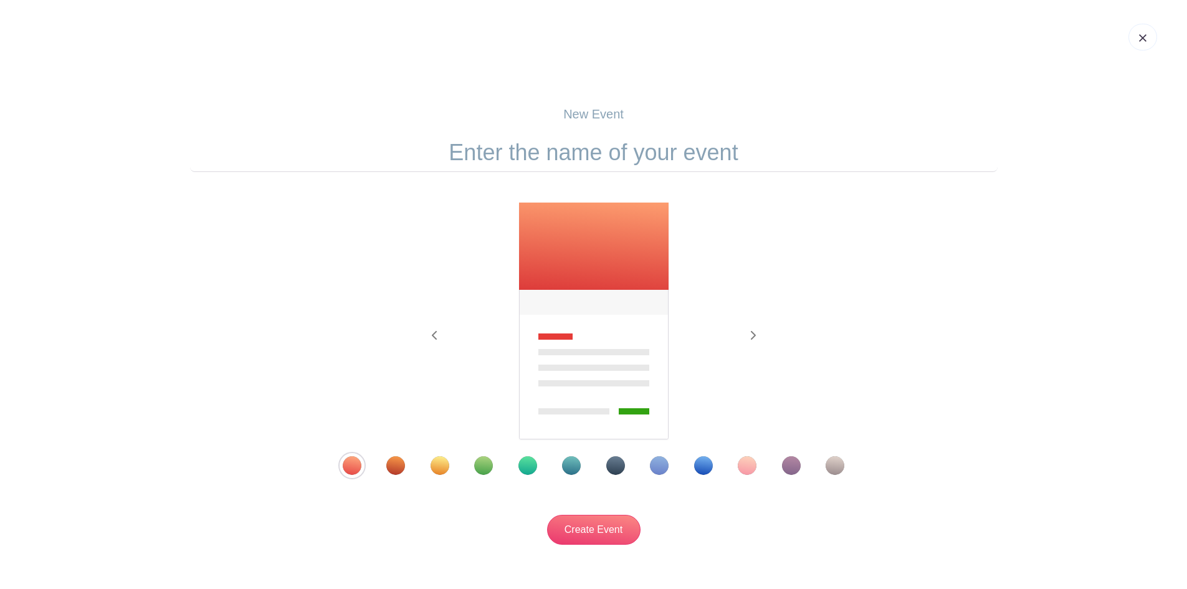
click at [791, 469] on div "Template 11" at bounding box center [791, 465] width 19 height 19
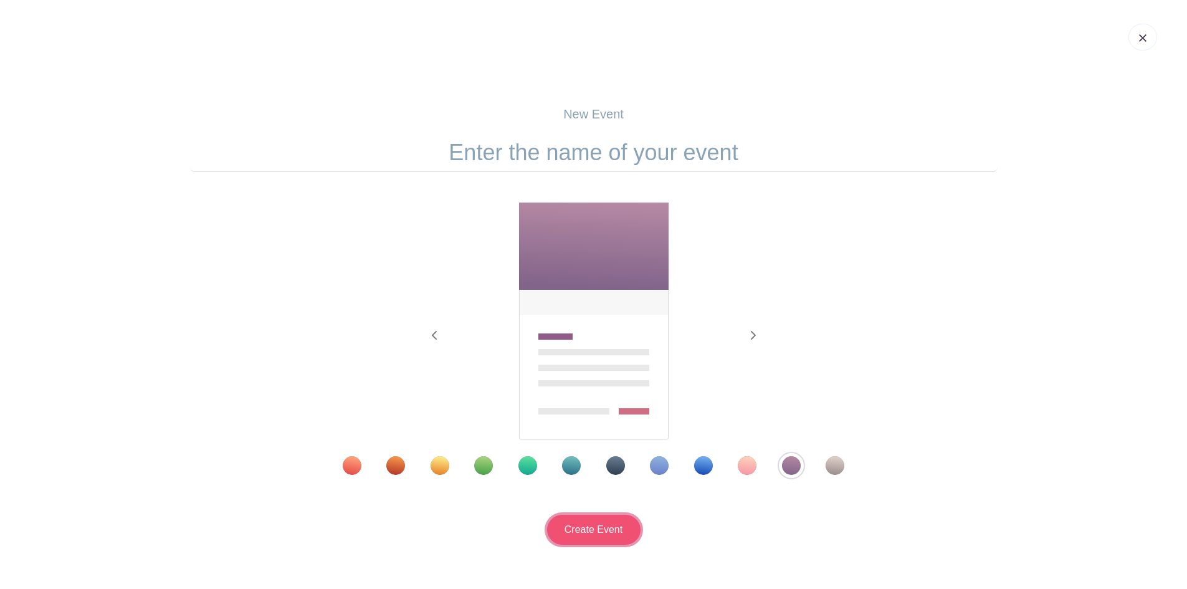
click at [610, 527] on input "Create Event" at bounding box center [593, 530] width 93 height 30
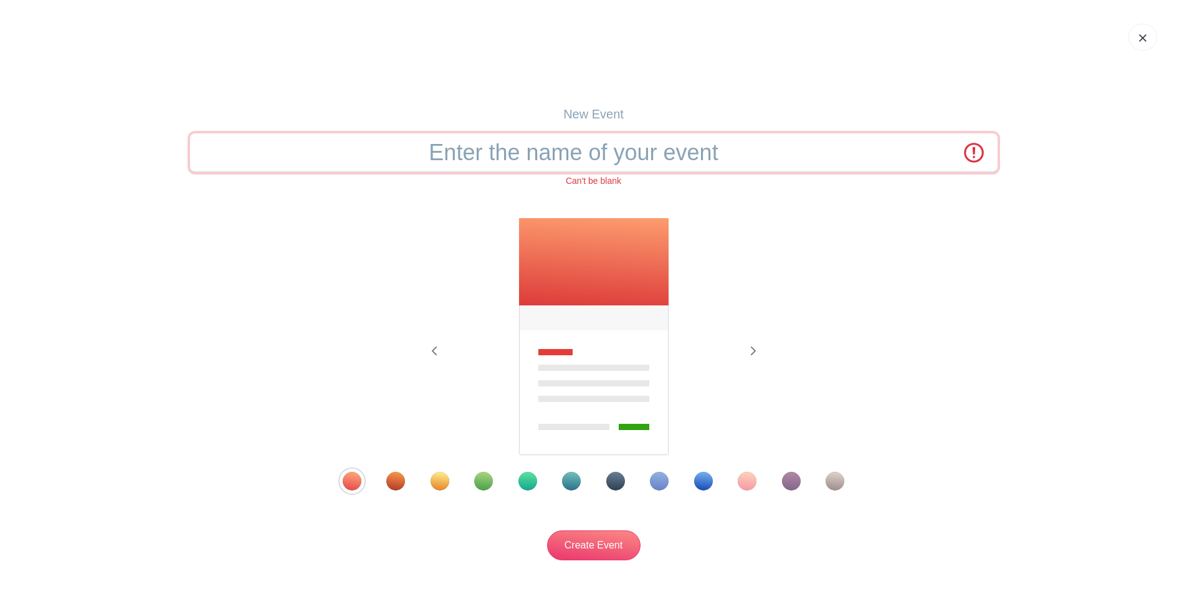
click at [593, 153] on input "text" at bounding box center [593, 152] width 807 height 39
type input "Art & Wine Walk"
click at [789, 480] on div "Template 11" at bounding box center [791, 481] width 19 height 19
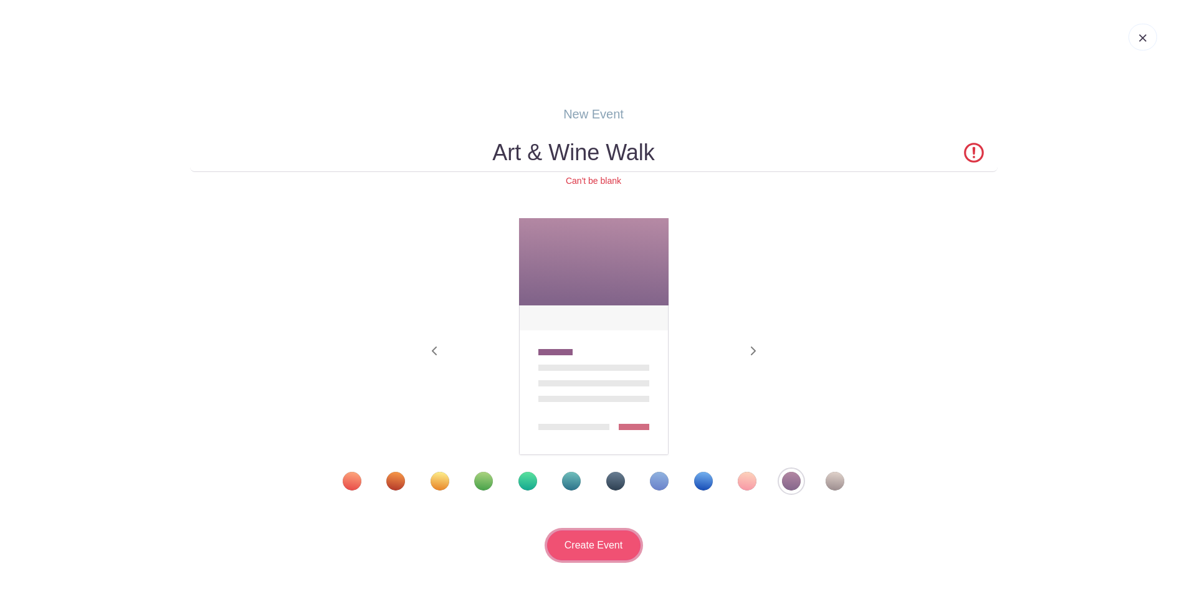
click at [625, 552] on input "Create Event" at bounding box center [593, 545] width 93 height 30
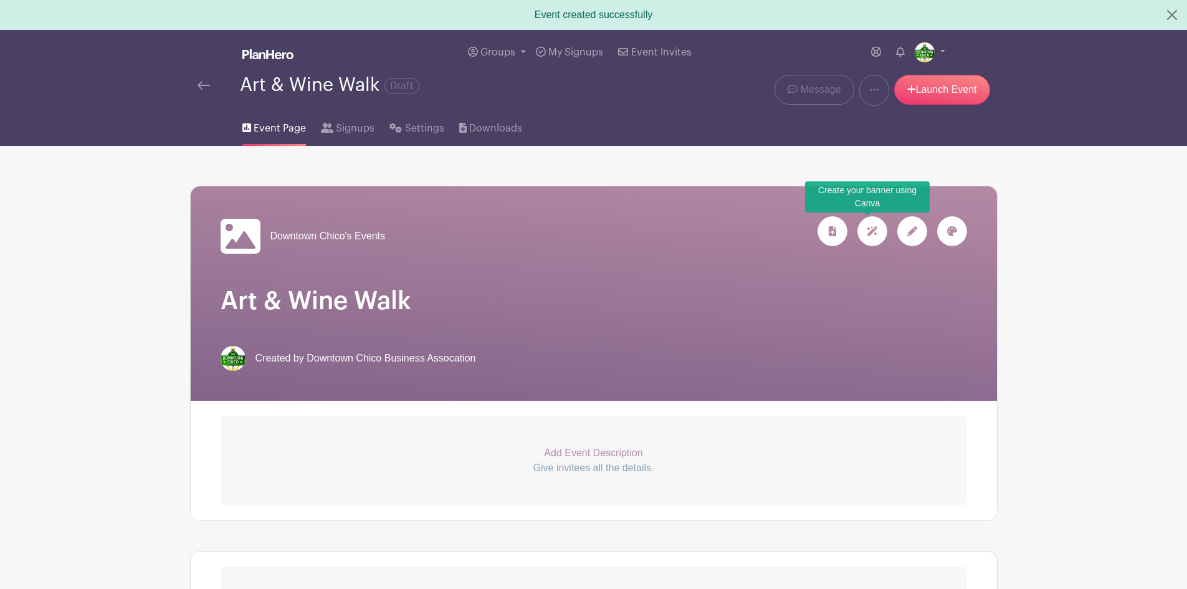
click at [875, 237] on div at bounding box center [872, 231] width 30 height 30
